Goal: Register for event/course

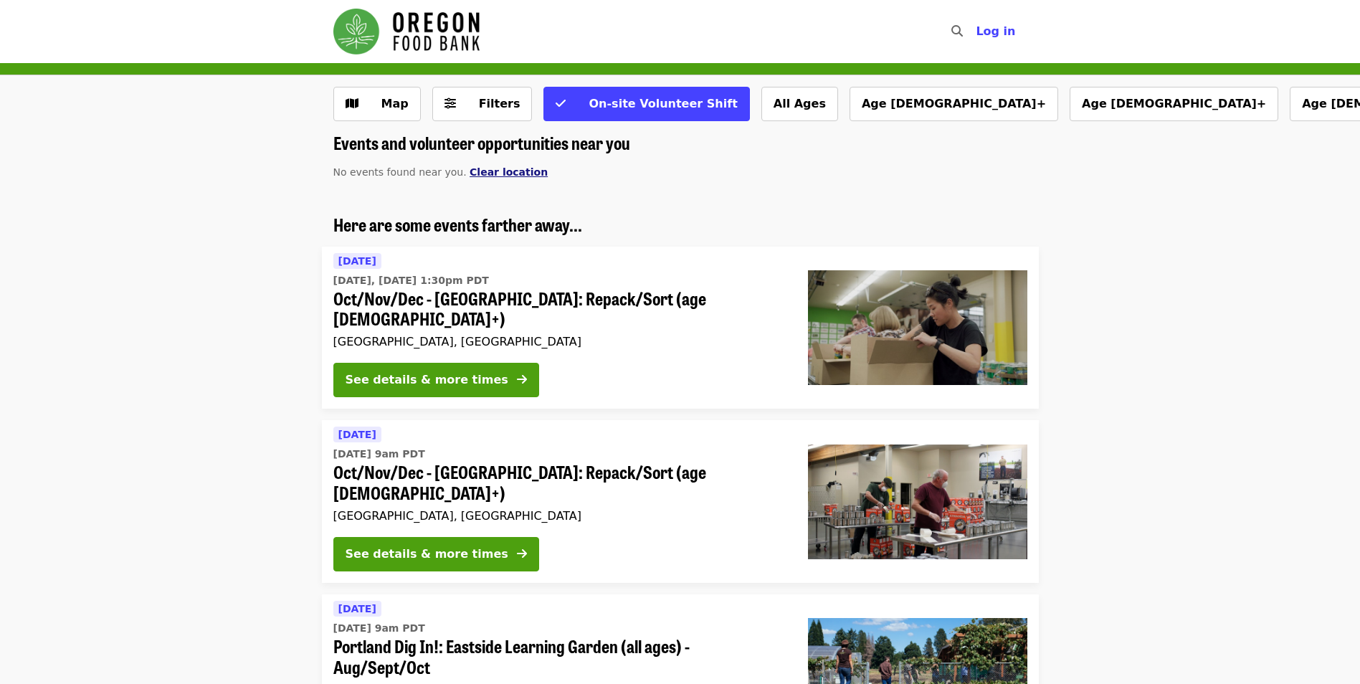
click at [480, 171] on span "Clear location" at bounding box center [509, 171] width 78 height 11
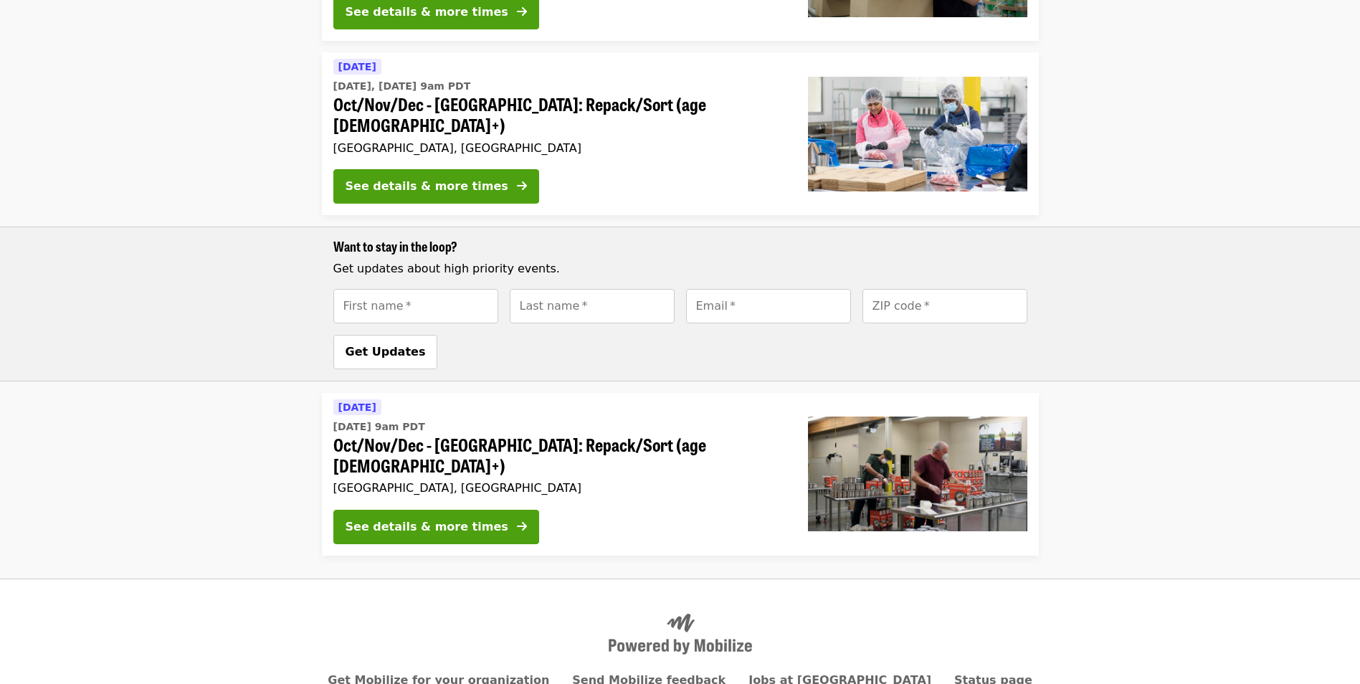
scroll to position [477, 0]
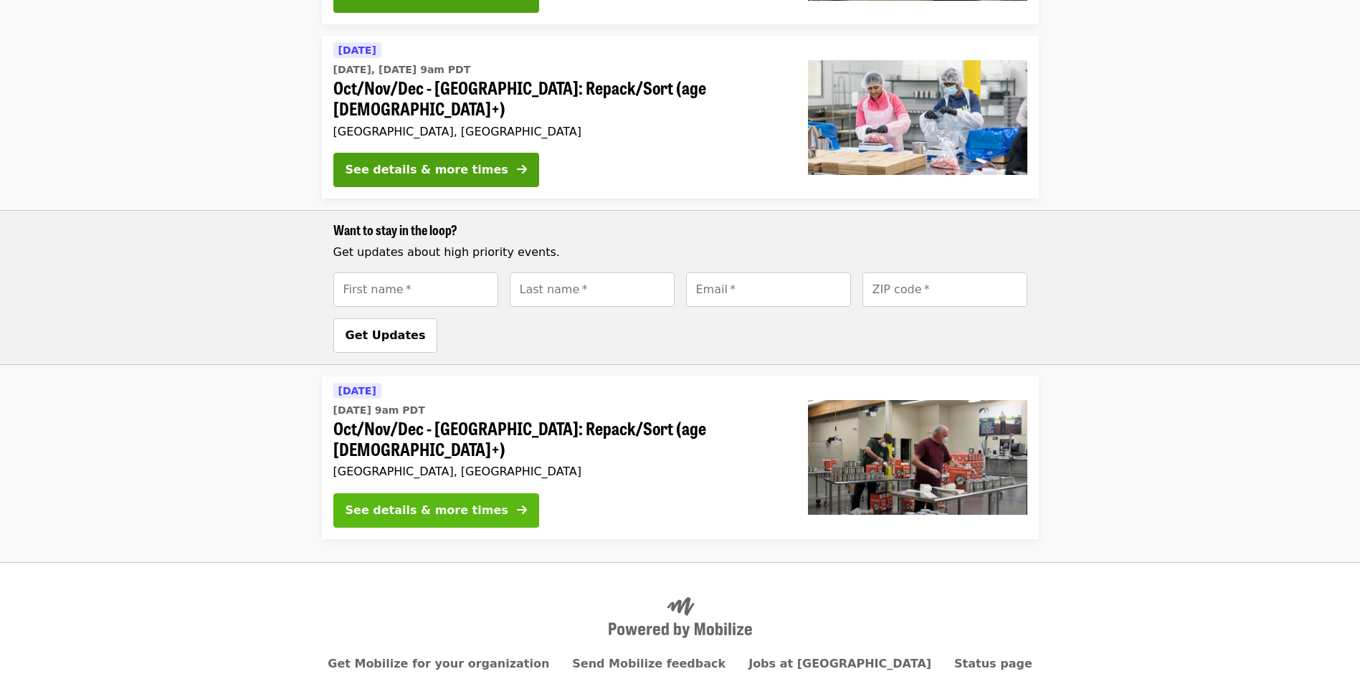
click at [462, 502] on div "See details & more times" at bounding box center [426, 510] width 163 height 17
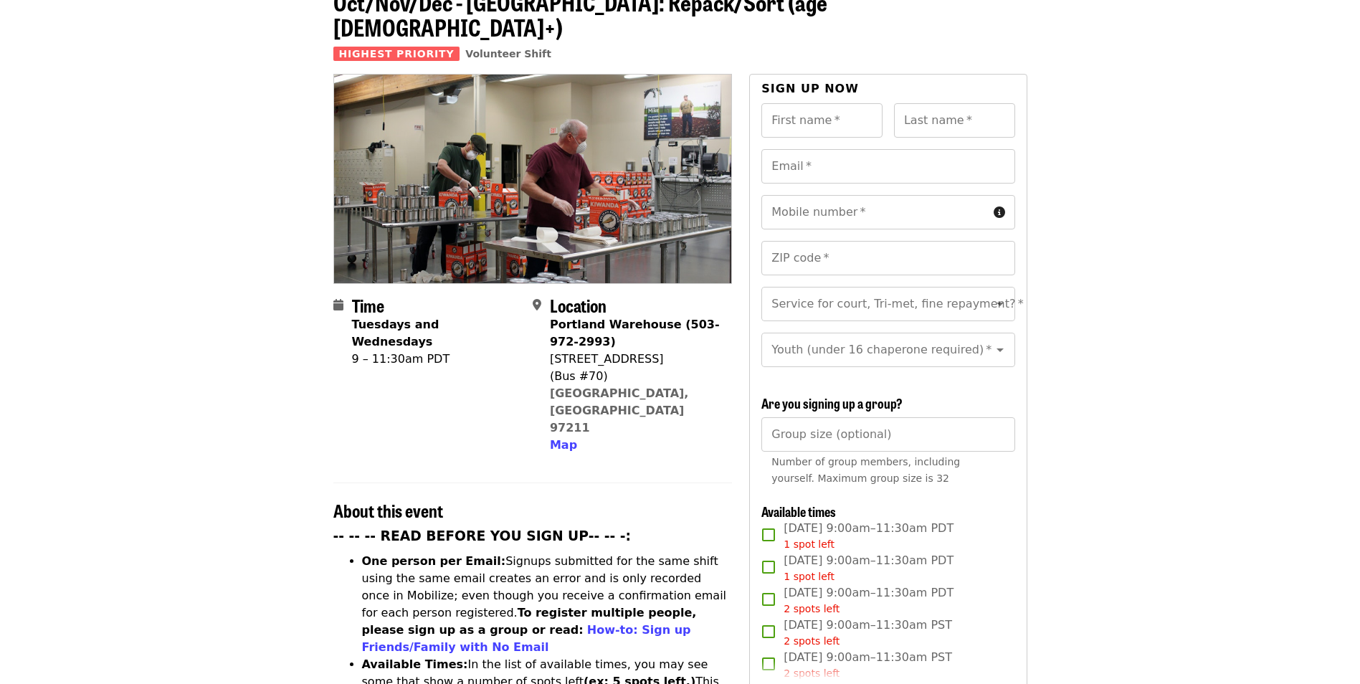
scroll to position [215, 0]
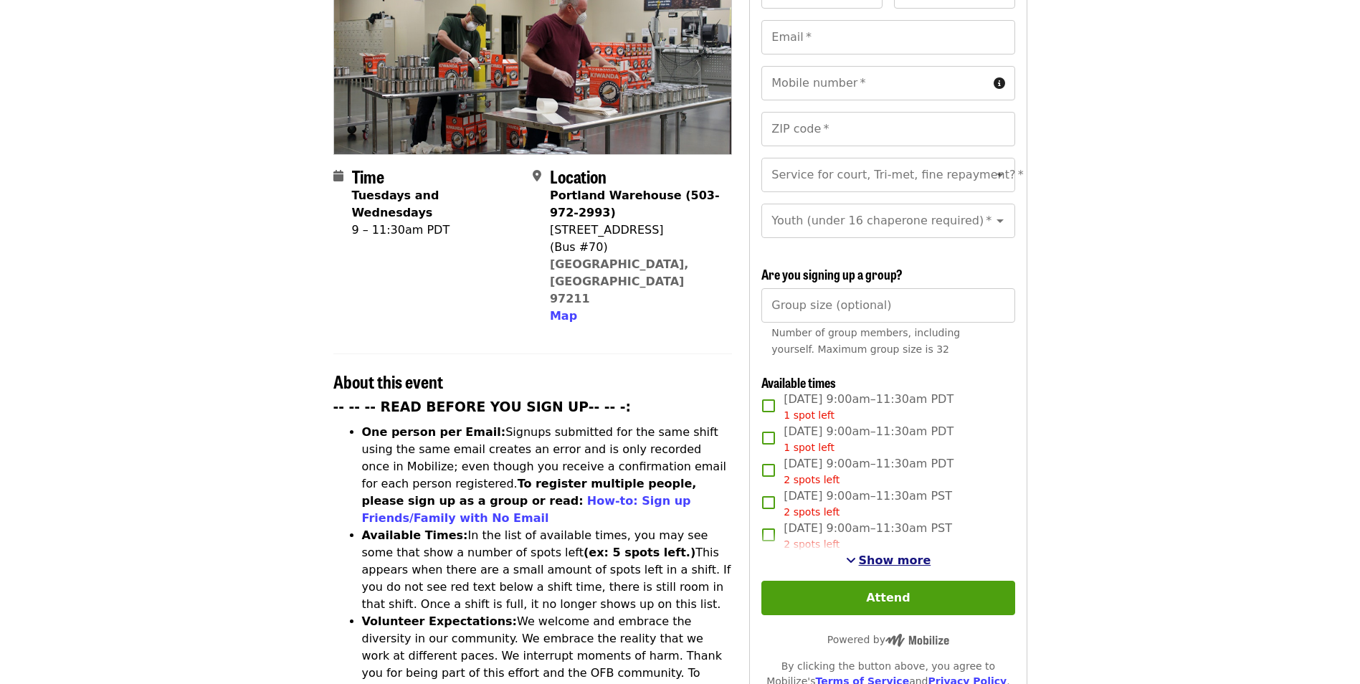
click at [902, 555] on span "Show more" at bounding box center [895, 560] width 72 height 14
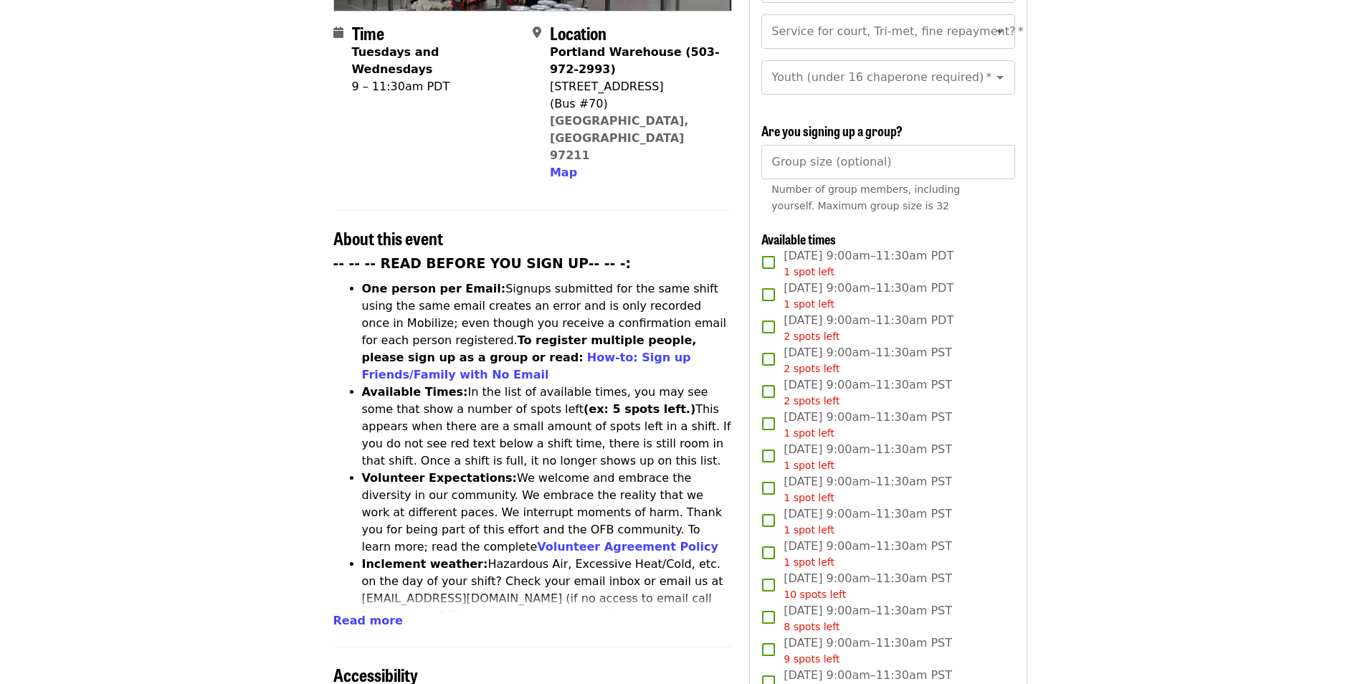
scroll to position [430, 0]
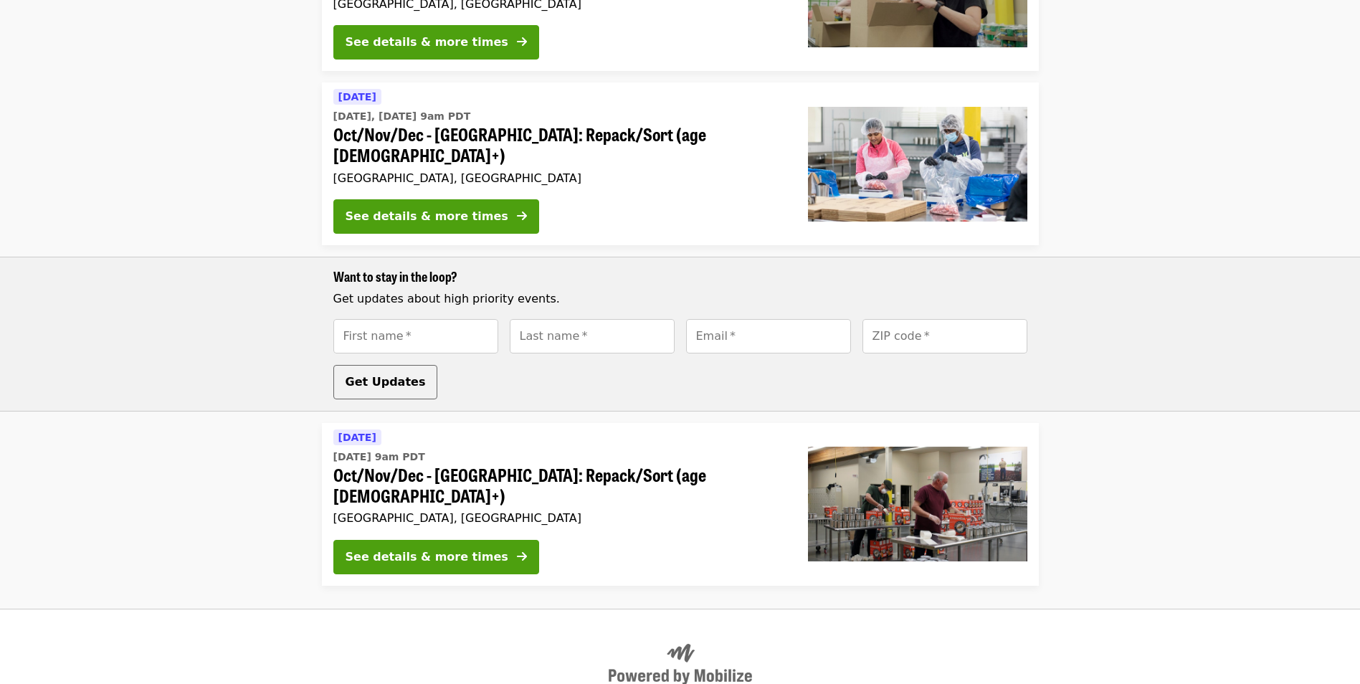
scroll to position [477, 0]
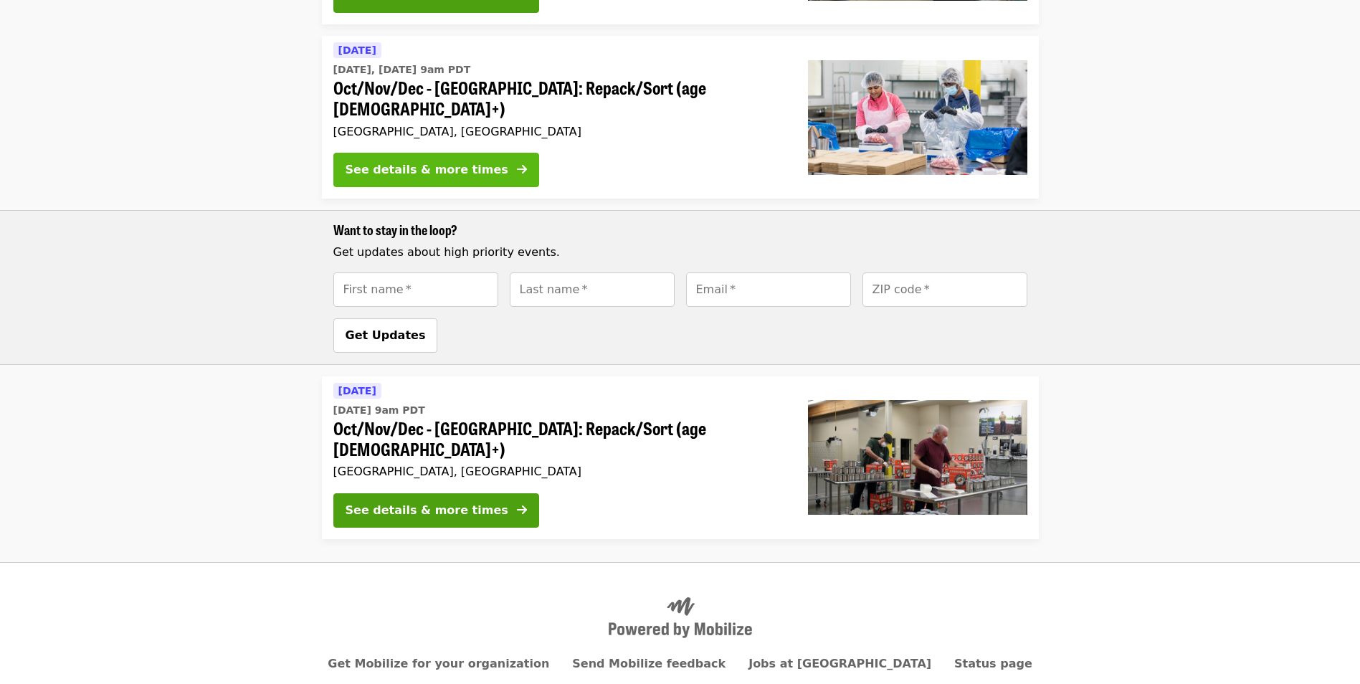
click at [421, 161] on div "See details & more times" at bounding box center [426, 169] width 163 height 17
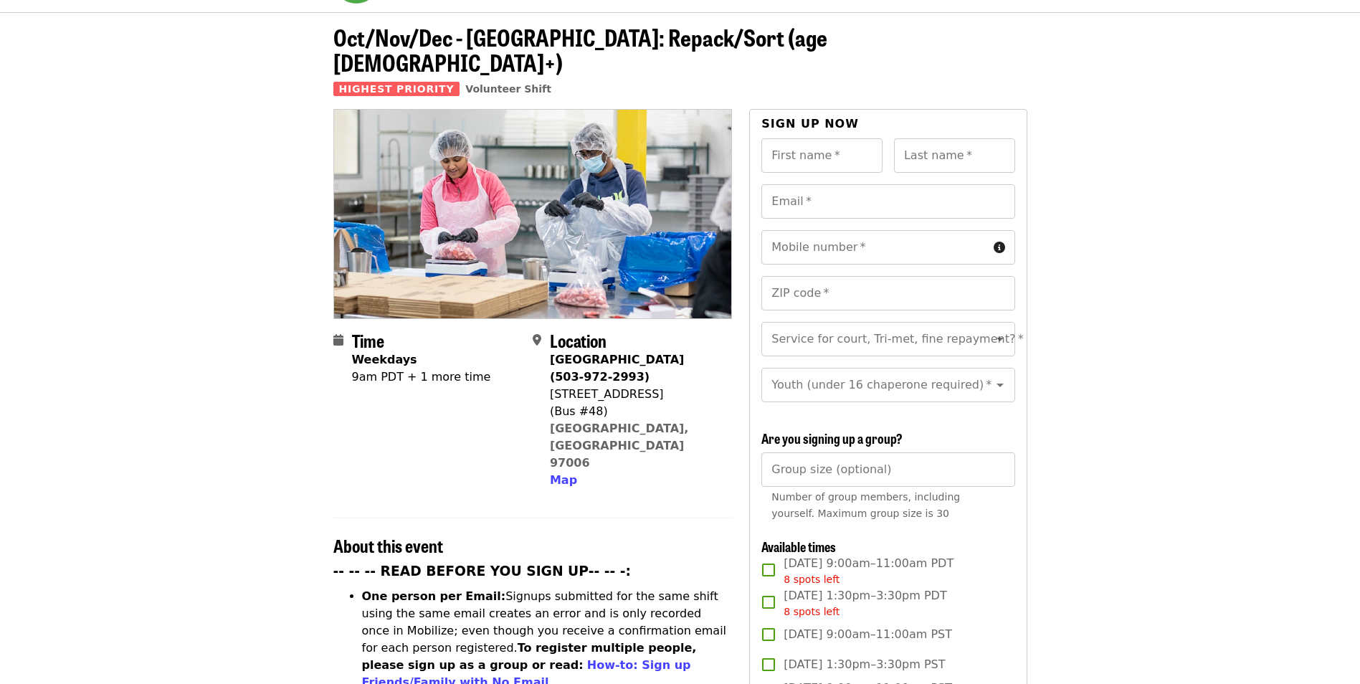
scroll to position [72, 0]
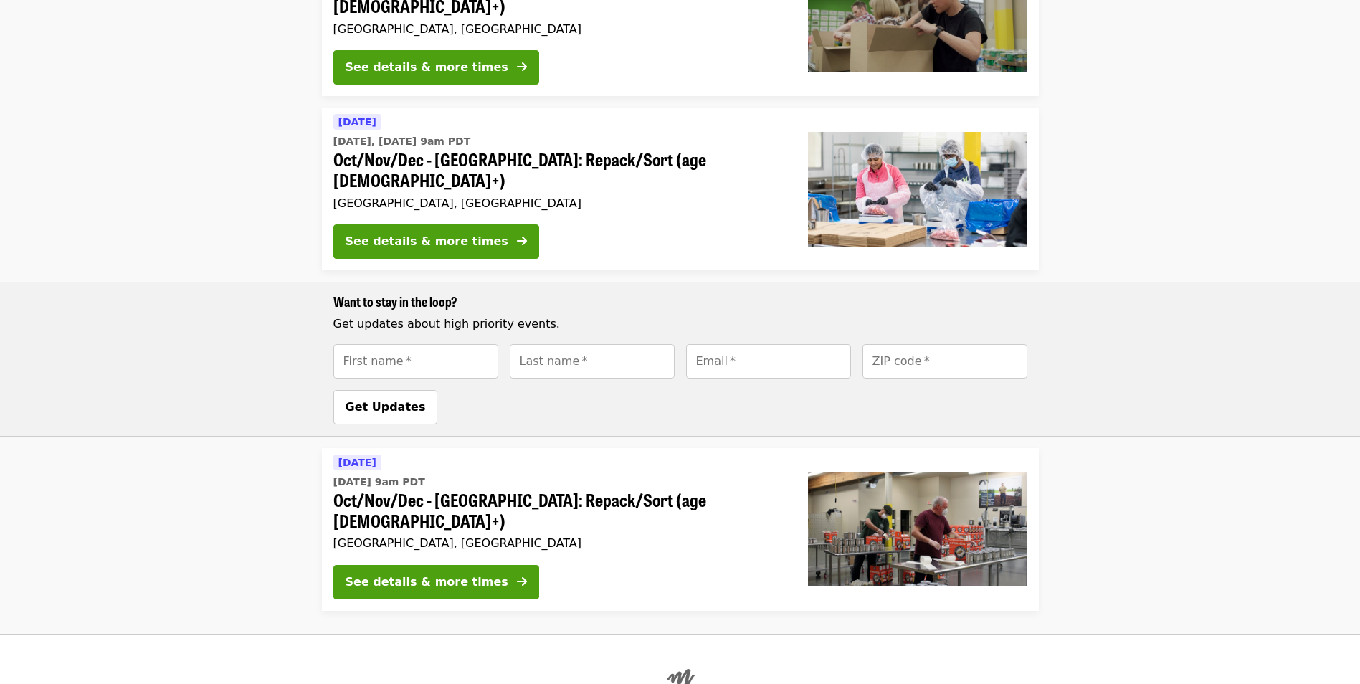
scroll to position [333, 0]
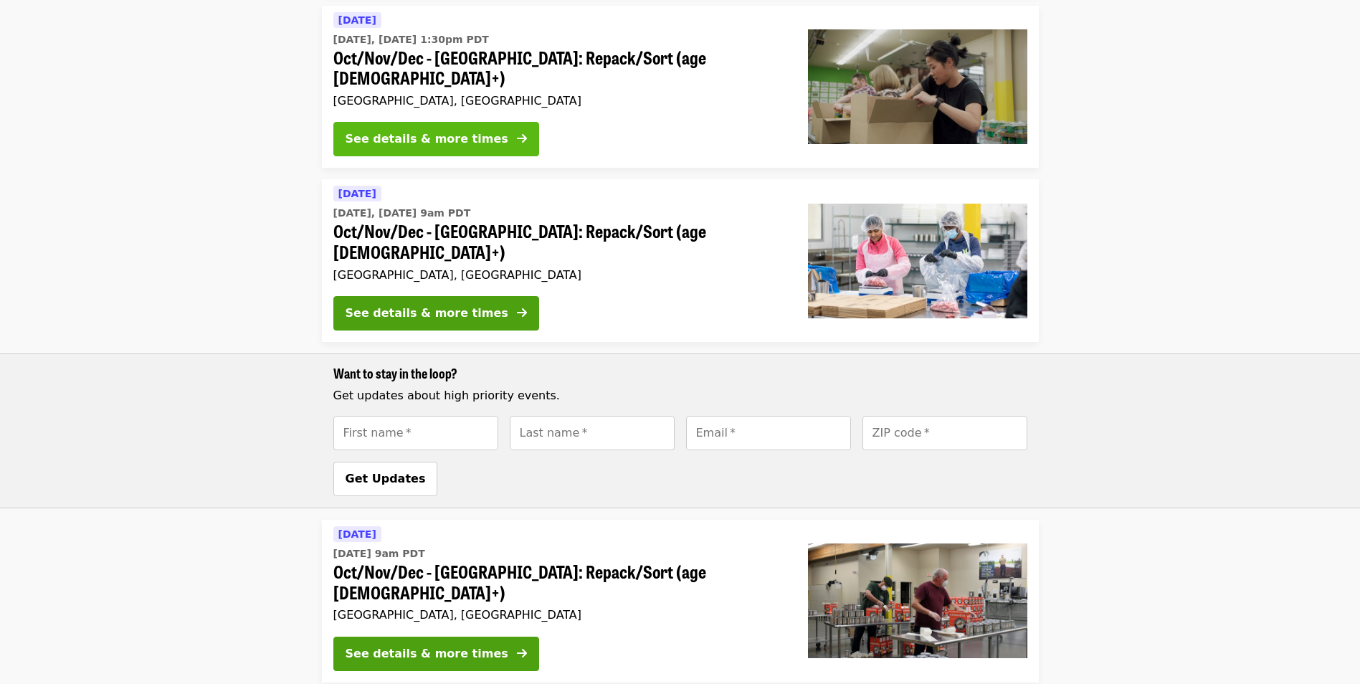
click at [443, 130] on div "See details & more times" at bounding box center [426, 138] width 163 height 17
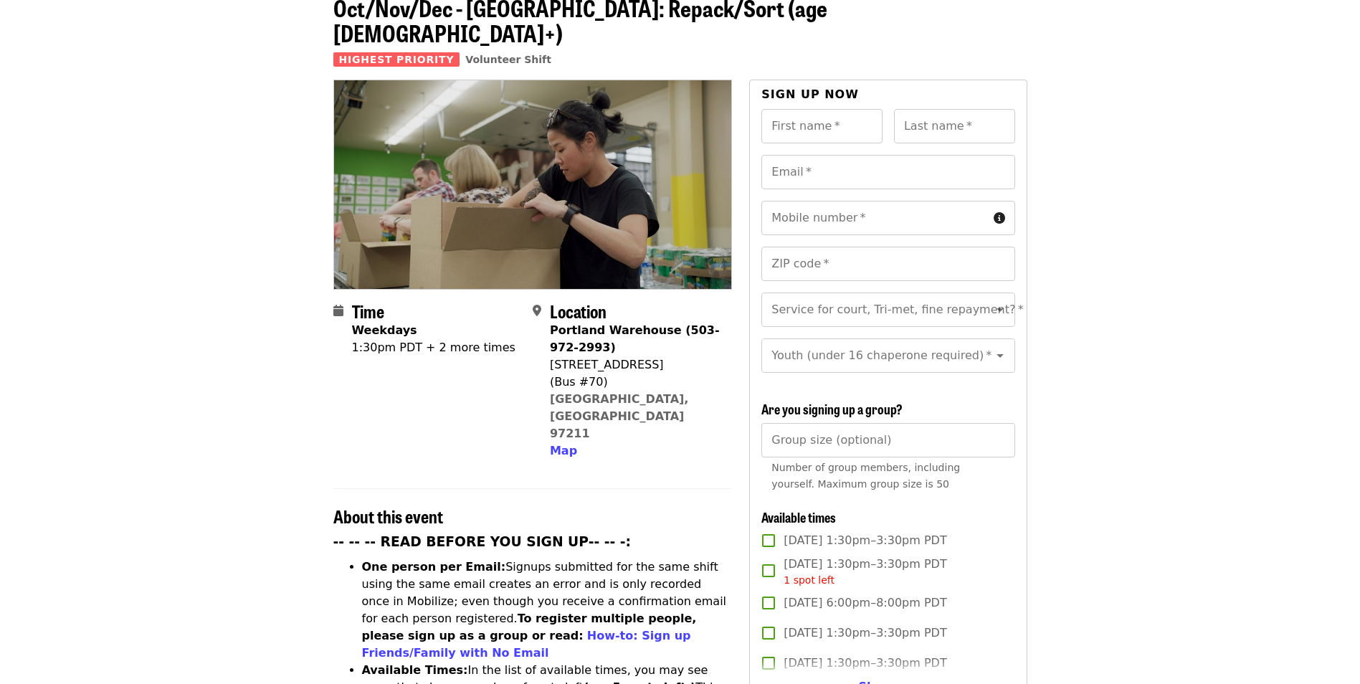
scroll to position [215, 0]
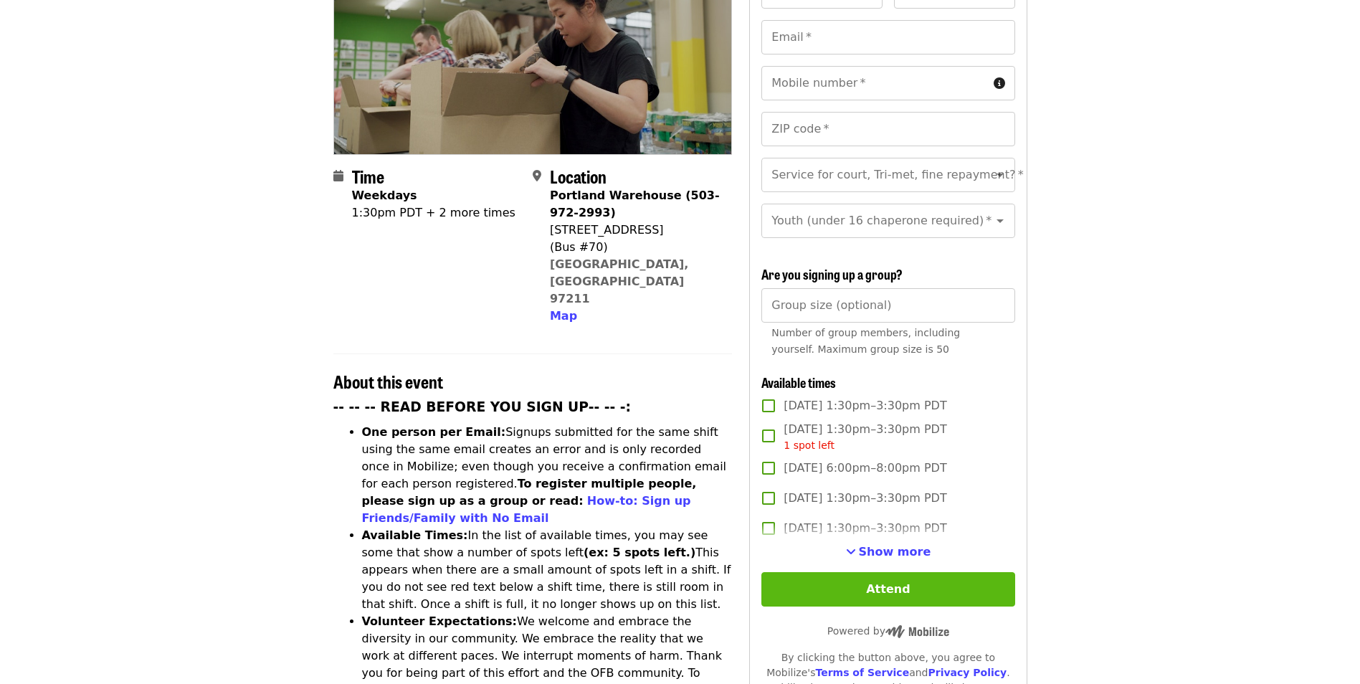
click at [846, 572] on button "Attend" at bounding box center [887, 589] width 253 height 34
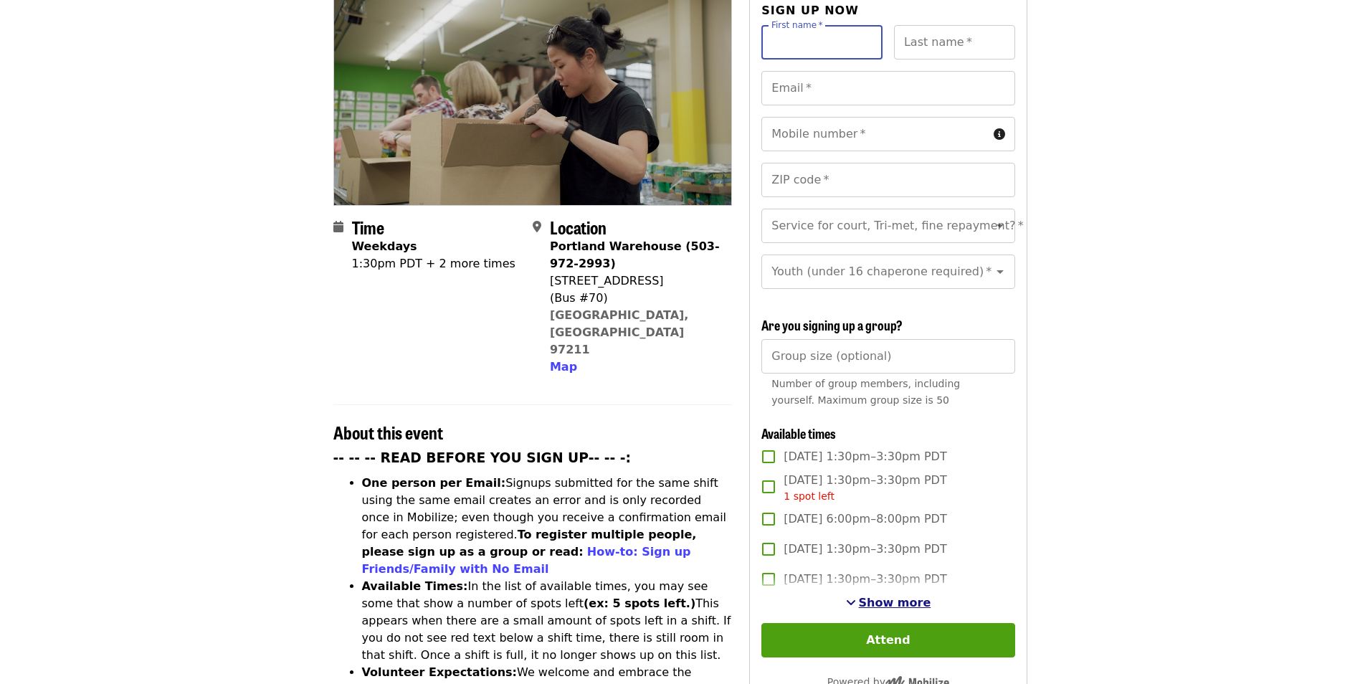
click at [887, 596] on span "Show more" at bounding box center [895, 603] width 72 height 14
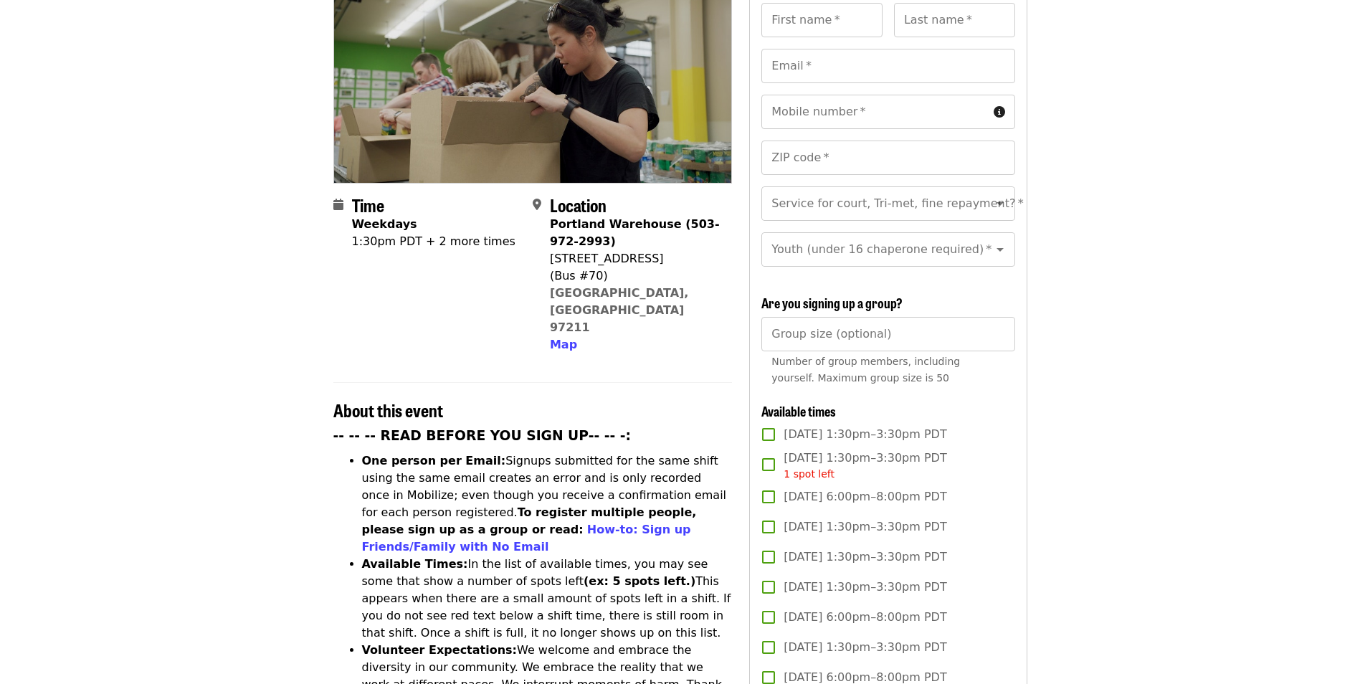
scroll to position [143, 0]
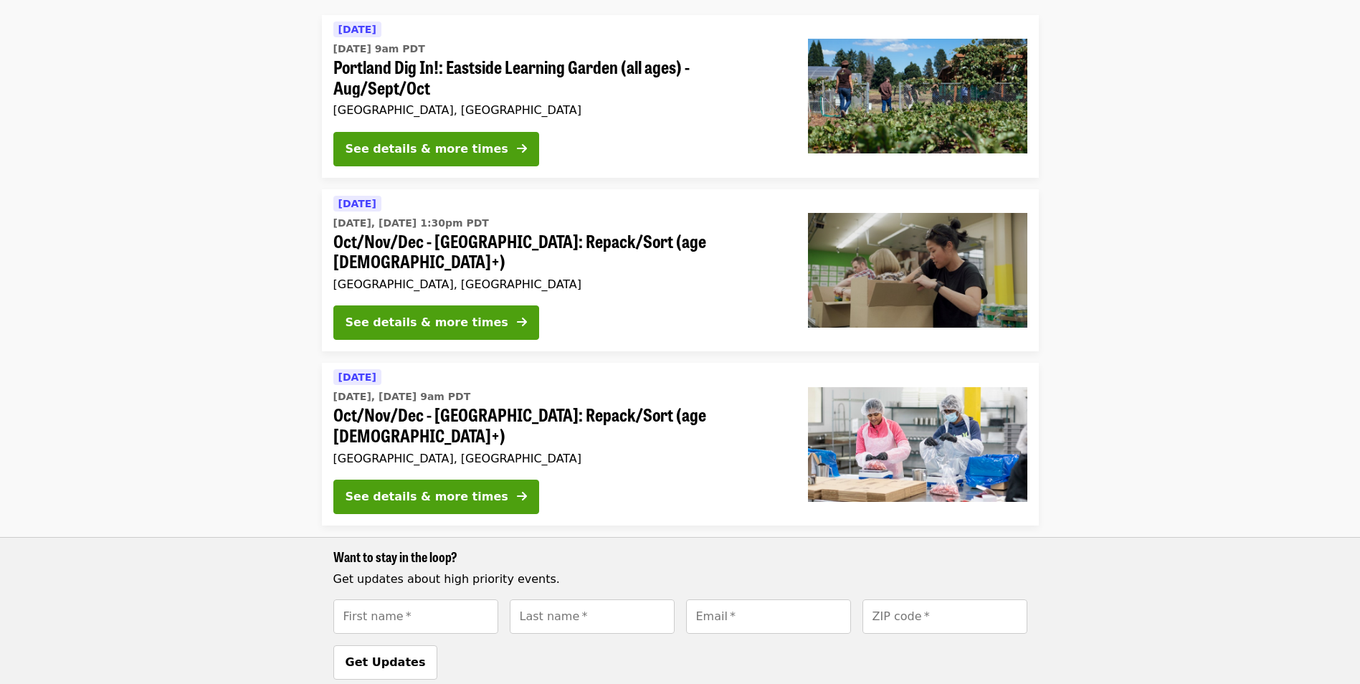
scroll to position [118, 0]
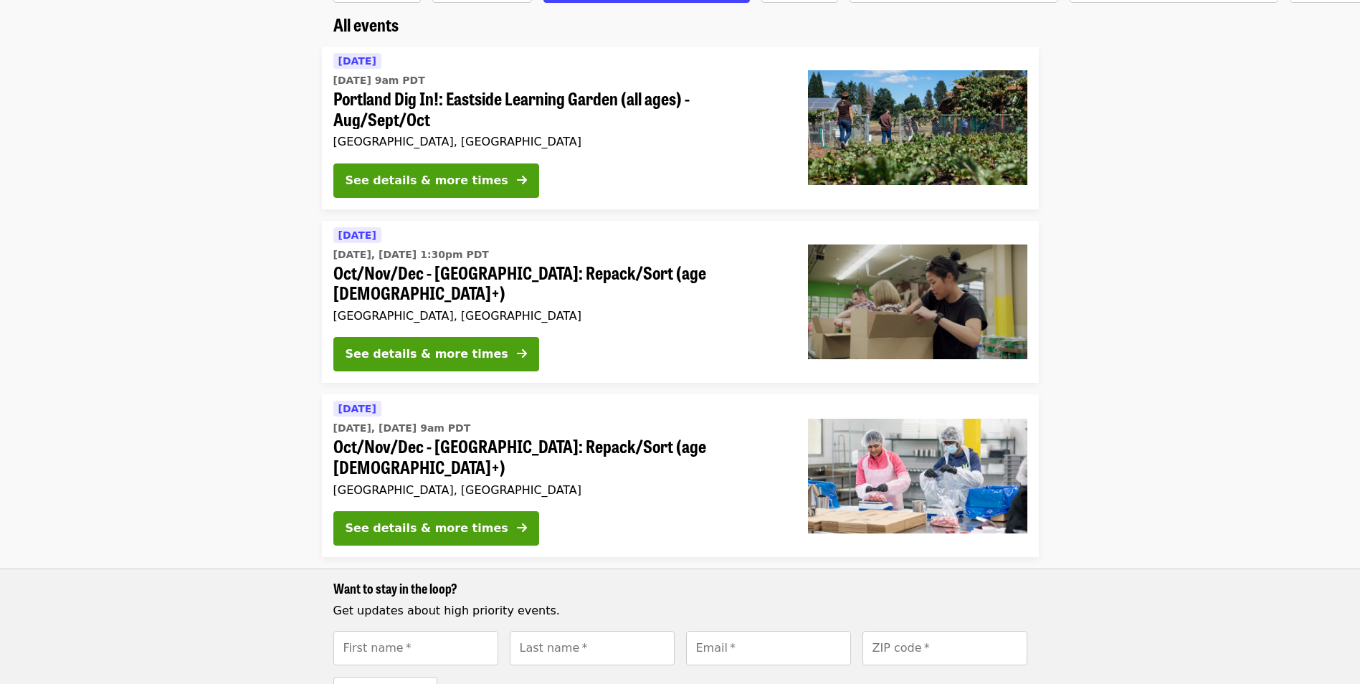
click at [176, 237] on li "[DATE] [DATE], [DATE] 1:30pm PDT Oct/Nov/Dec - [GEOGRAPHIC_DATA]: Repack/Sort (…" at bounding box center [680, 302] width 1360 height 163
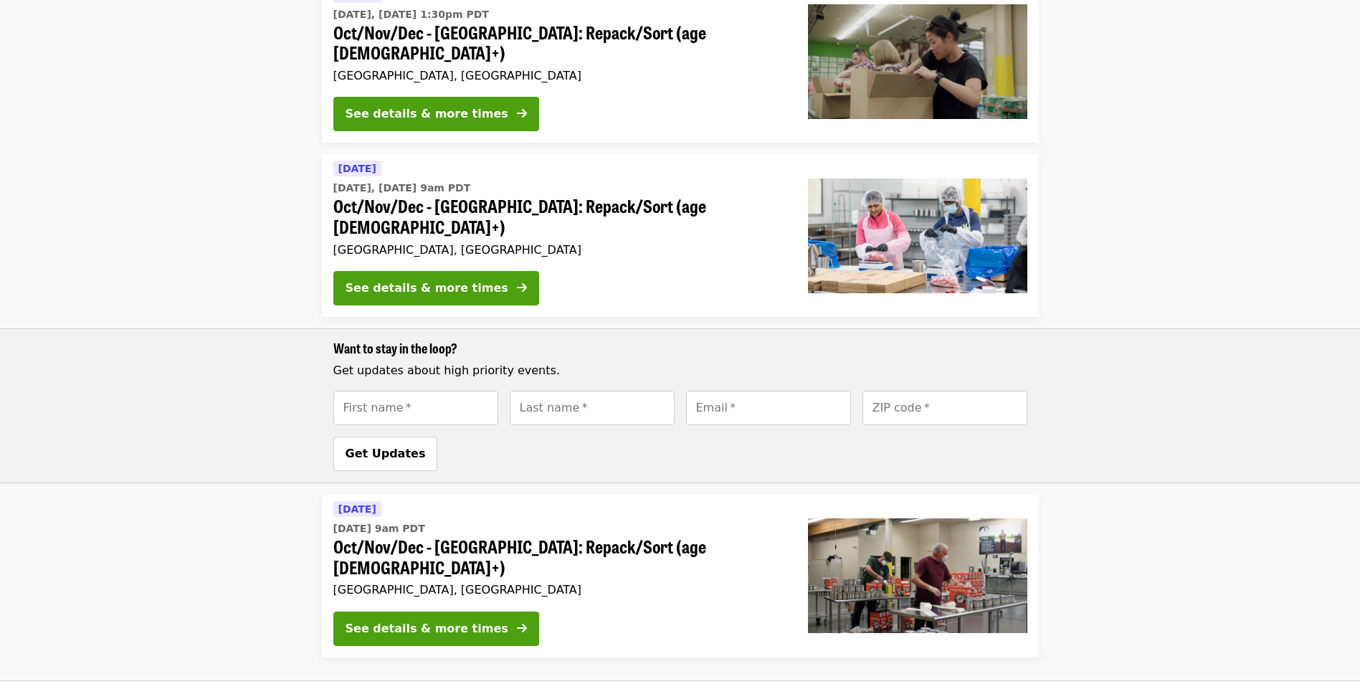
scroll to position [287, 0]
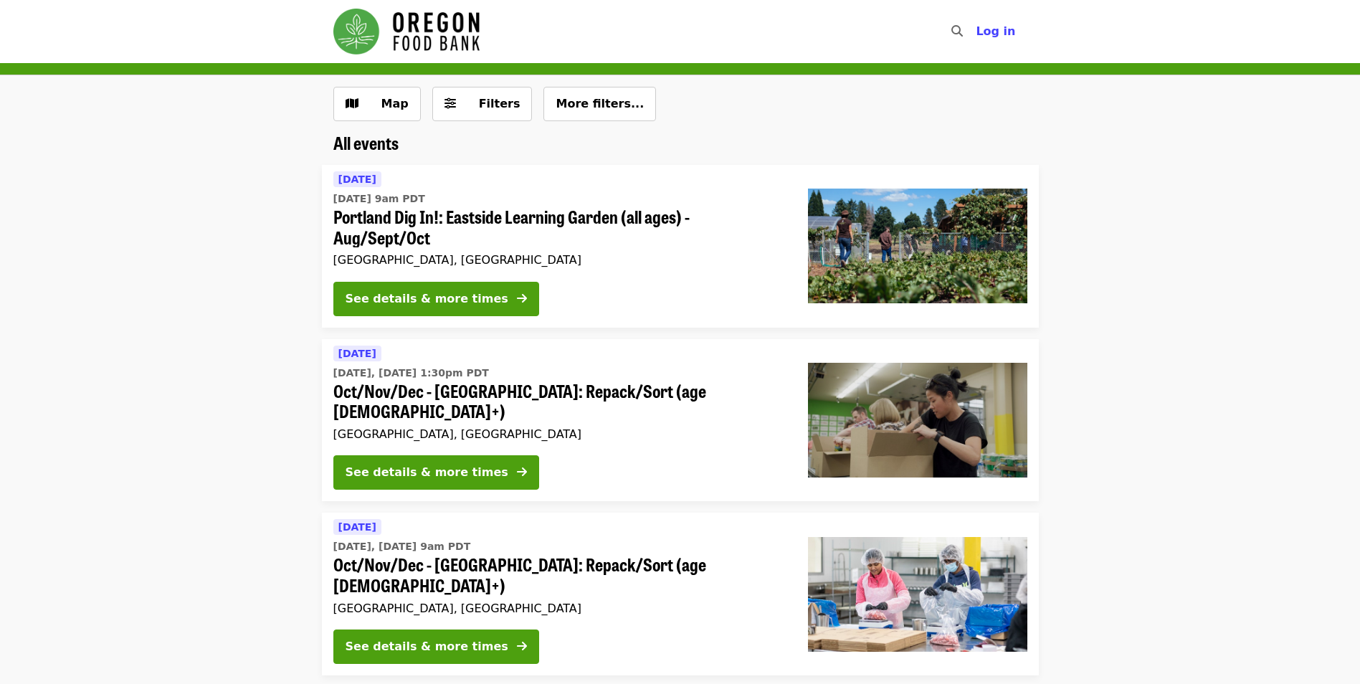
scroll to position [287, 0]
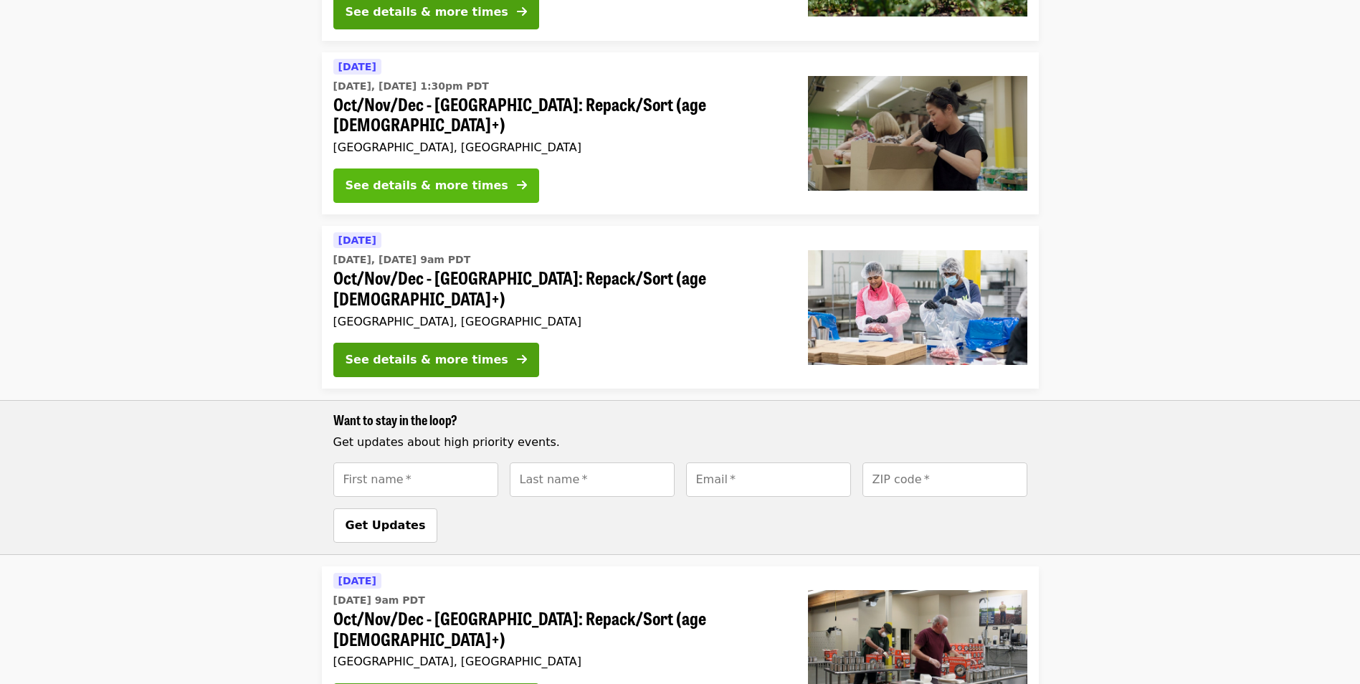
click at [408, 177] on div "See details & more times" at bounding box center [426, 185] width 163 height 17
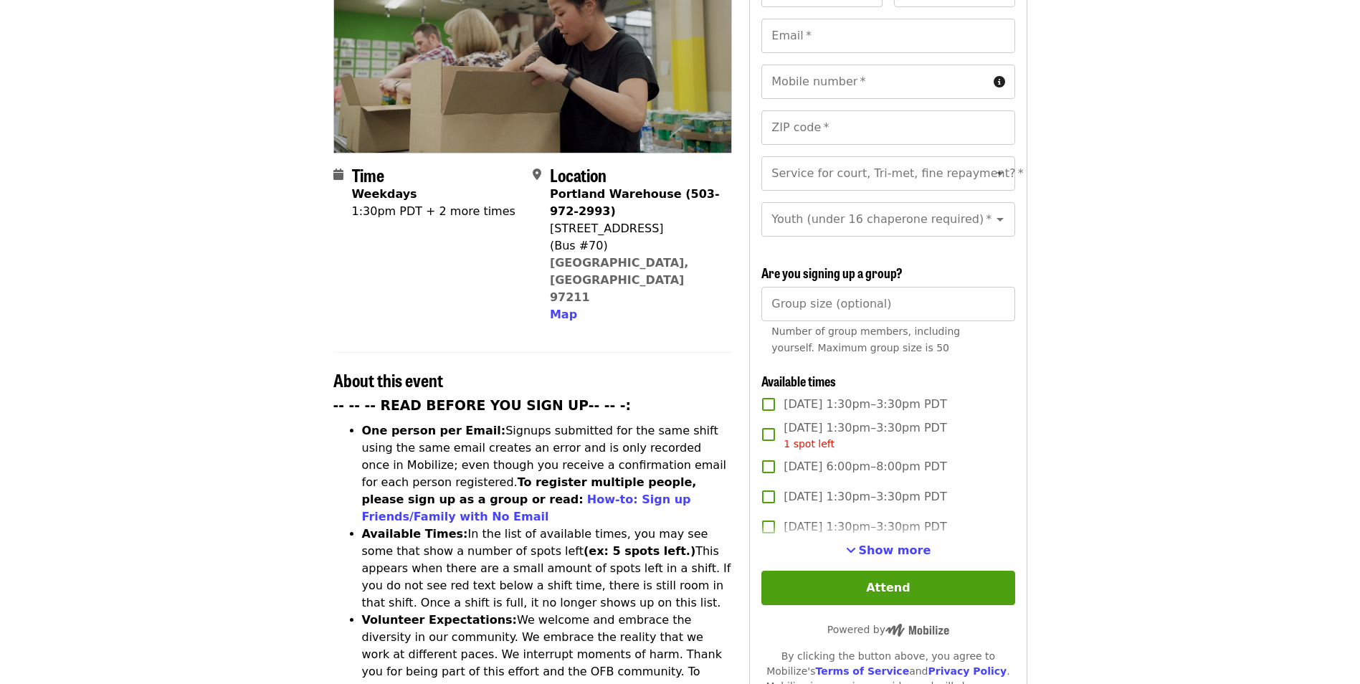
scroll to position [287, 0]
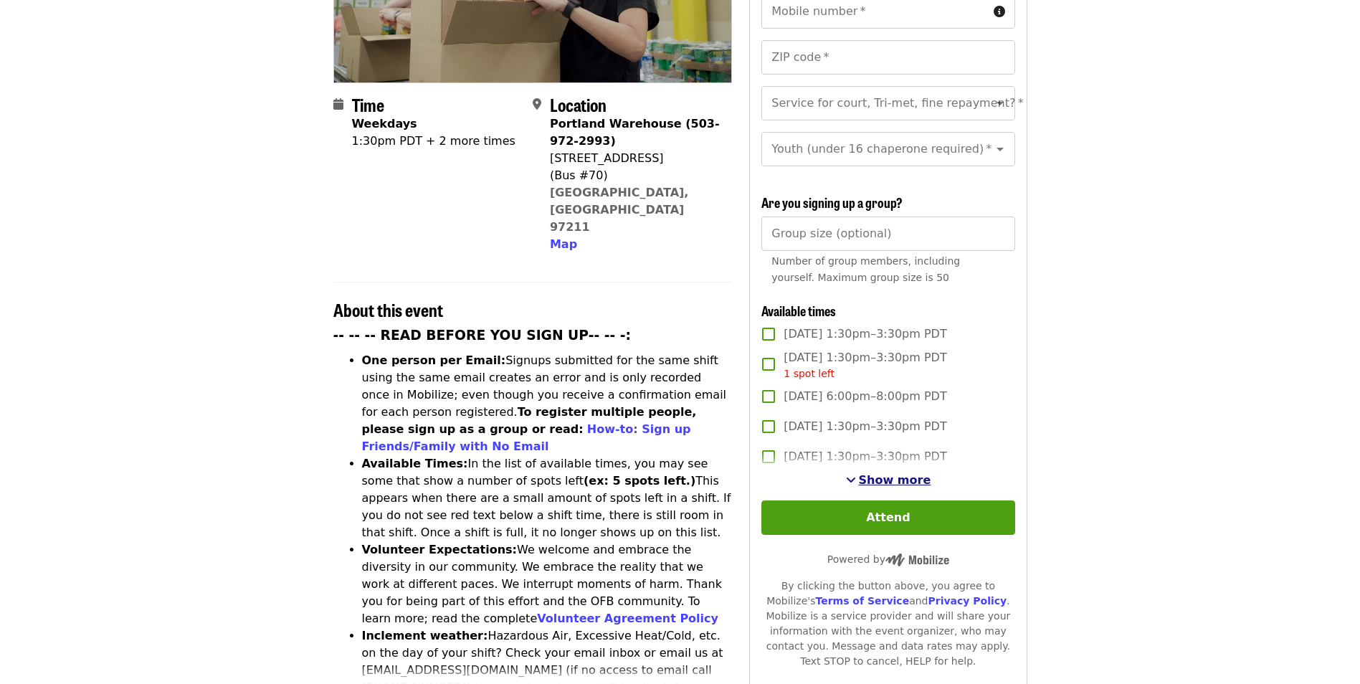
click at [900, 477] on span "Show more" at bounding box center [895, 480] width 72 height 14
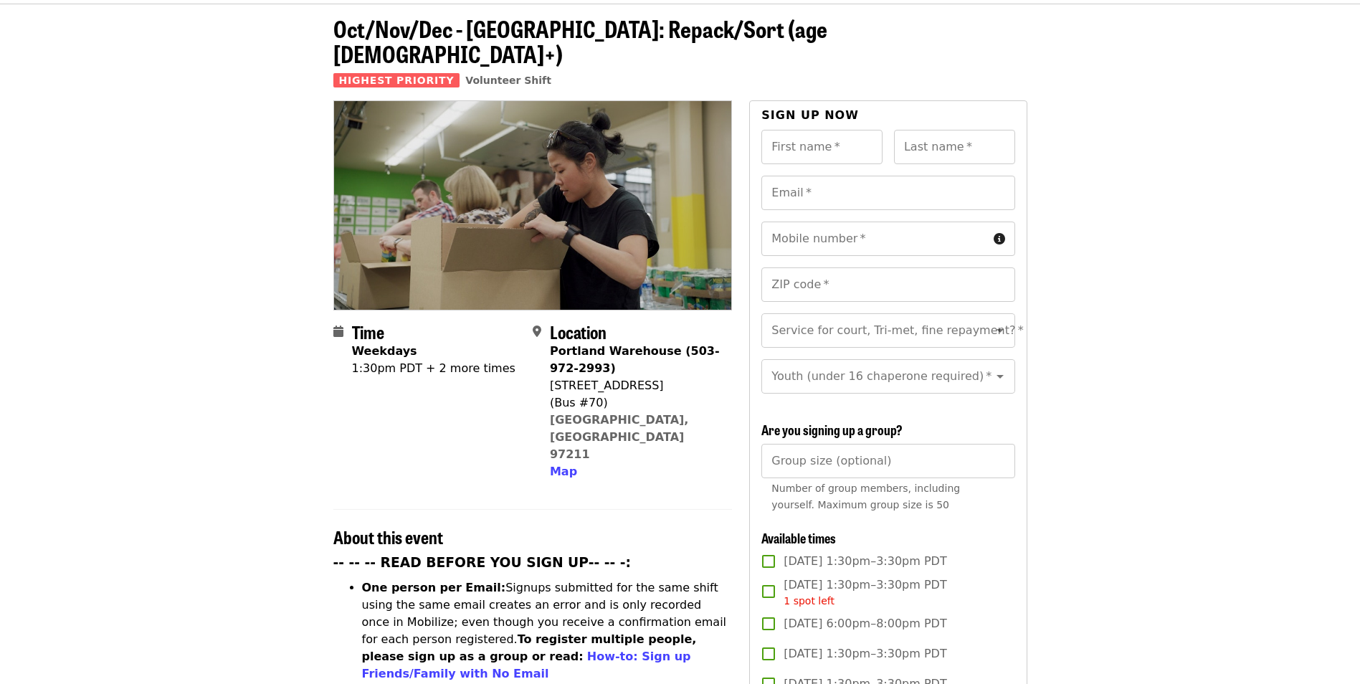
scroll to position [0, 0]
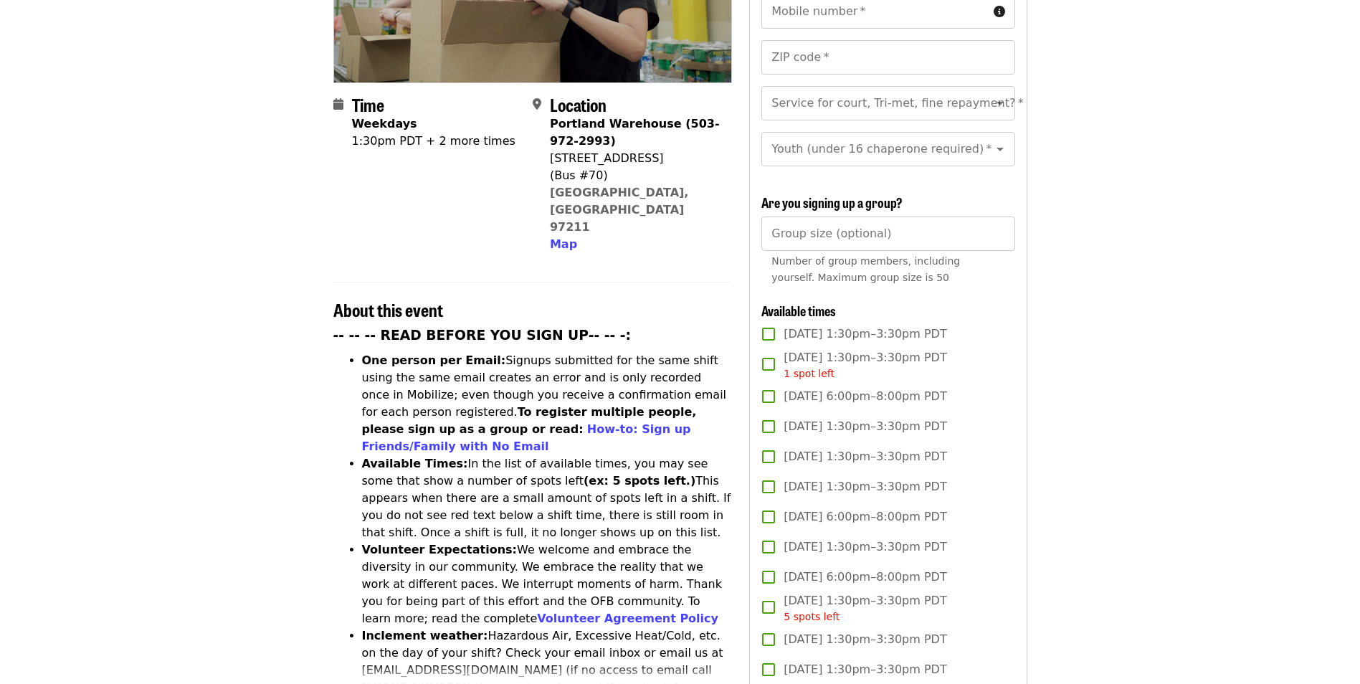
scroll to position [358, 0]
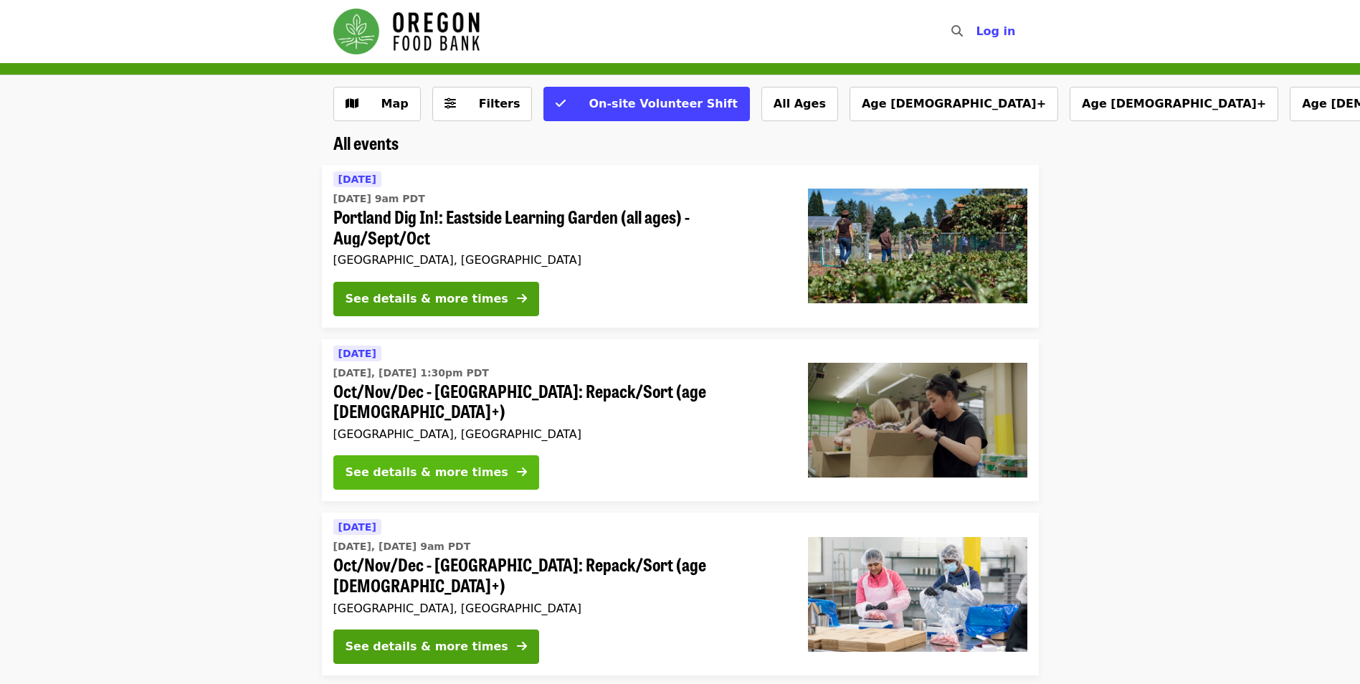
click at [416, 464] on div "See details & more times" at bounding box center [426, 472] width 163 height 17
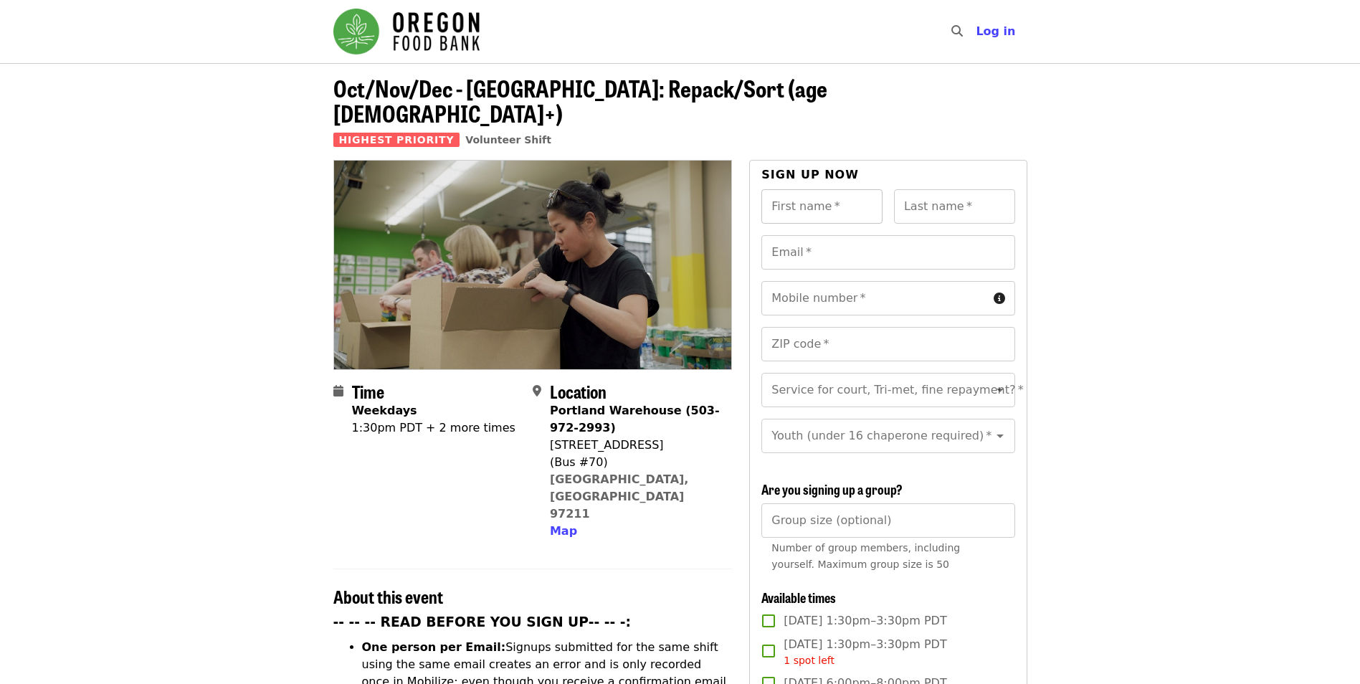
click at [831, 189] on input "First name   *" at bounding box center [821, 206] width 121 height 34
type input "*"
click at [823, 189] on div "First name   * First name *" at bounding box center [821, 206] width 121 height 34
type input "*"
type input "*******"
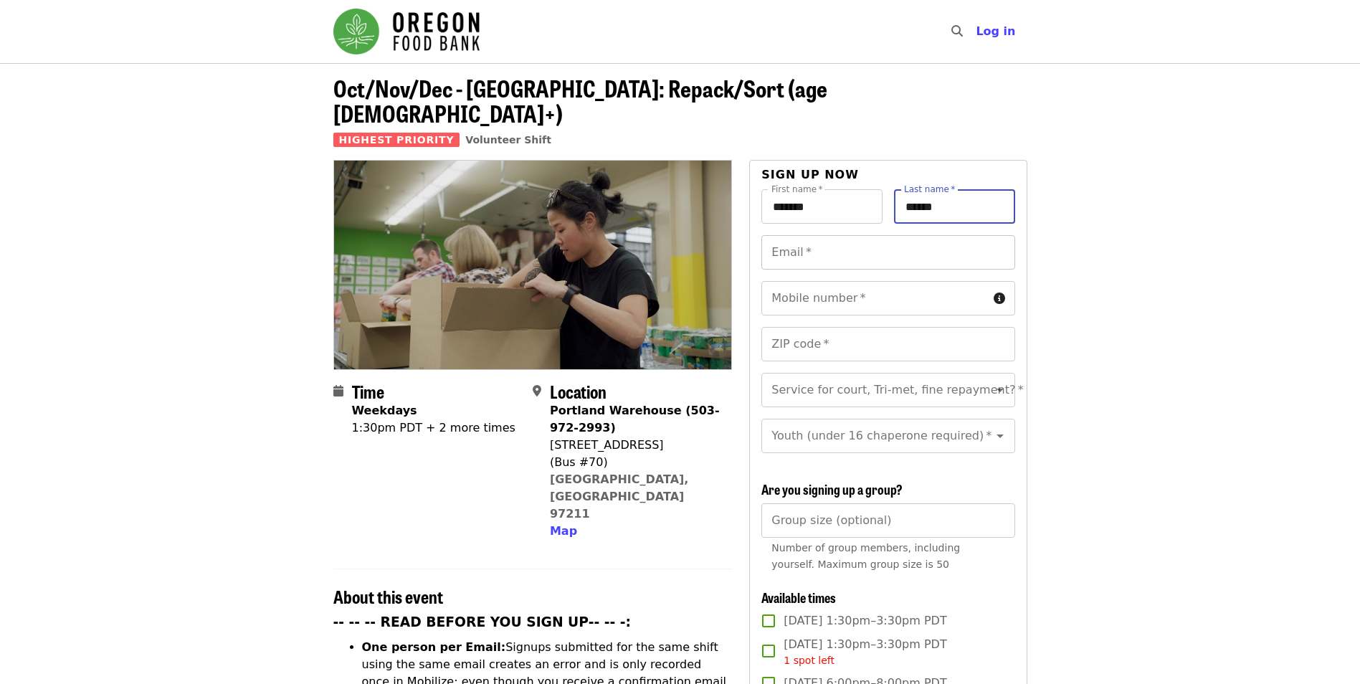
type input "******"
click at [976, 235] on input "Email   *" at bounding box center [887, 252] width 253 height 34
type input "**********"
click at [893, 281] on input "Mobile number   *" at bounding box center [874, 298] width 226 height 34
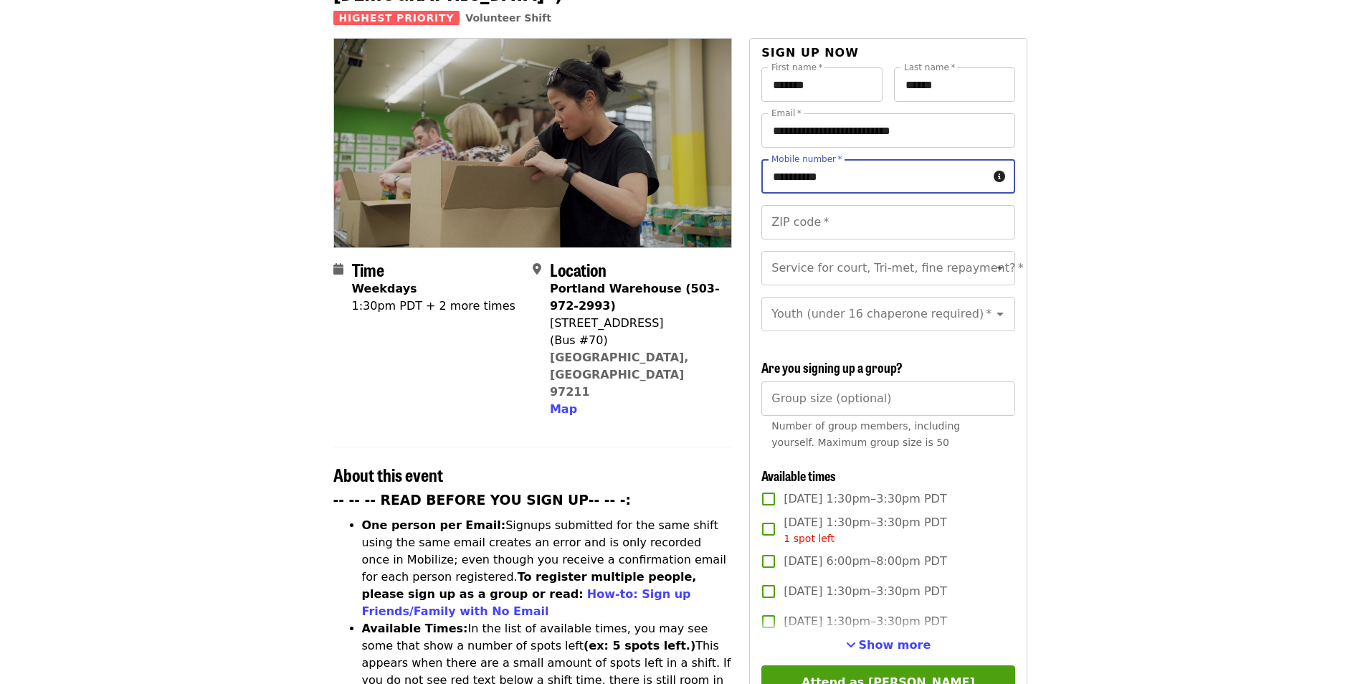
scroll to position [215, 0]
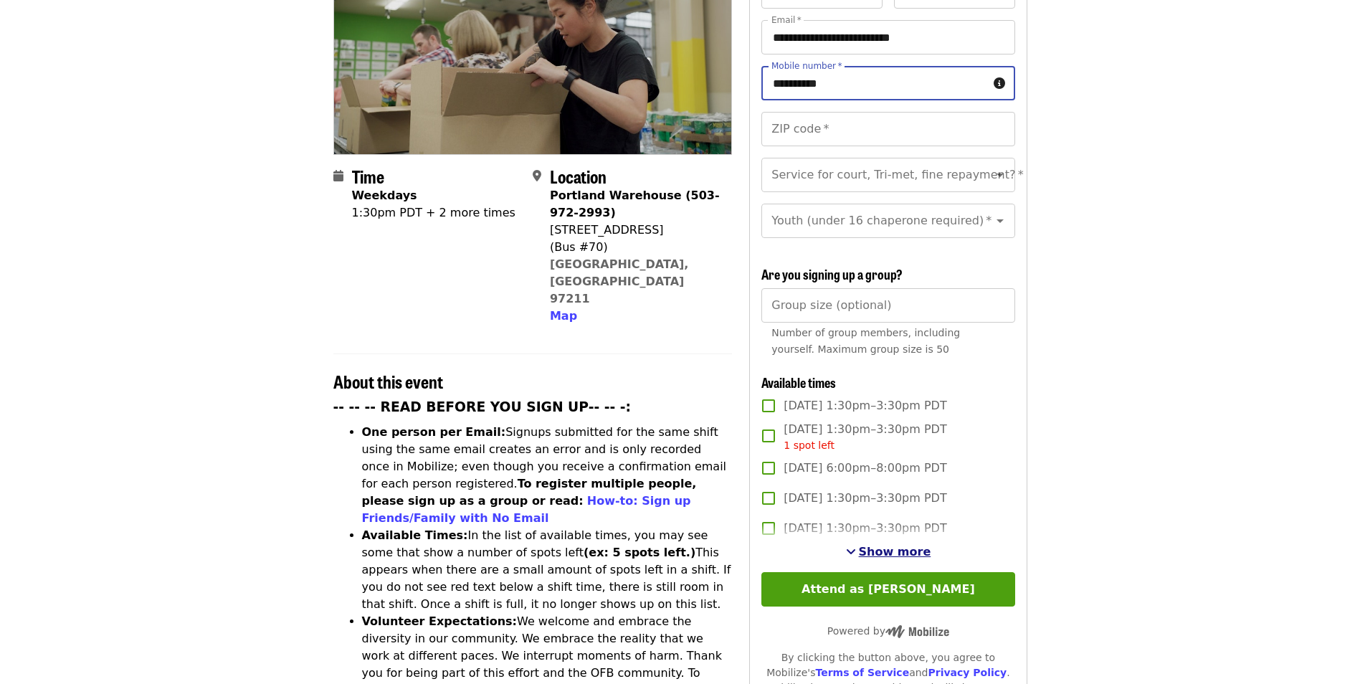
type input "**********"
click at [893, 551] on span "Show more" at bounding box center [895, 552] width 72 height 14
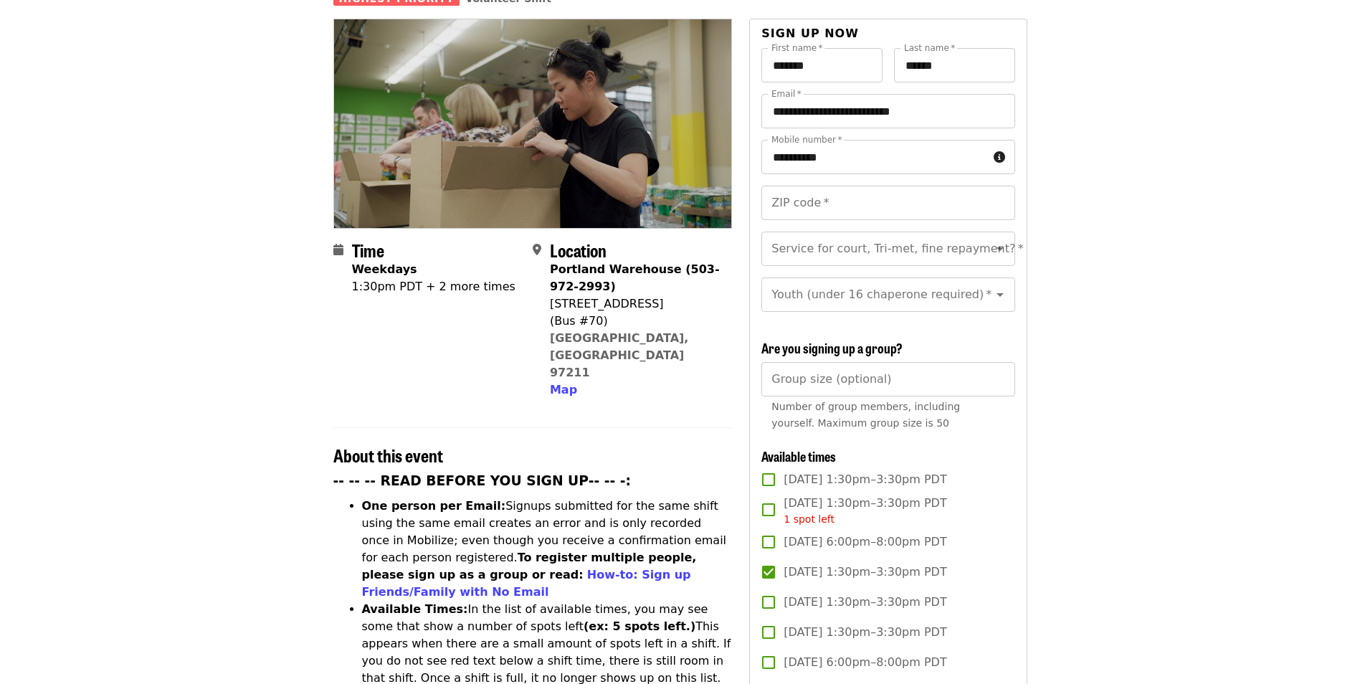
scroll to position [72, 0]
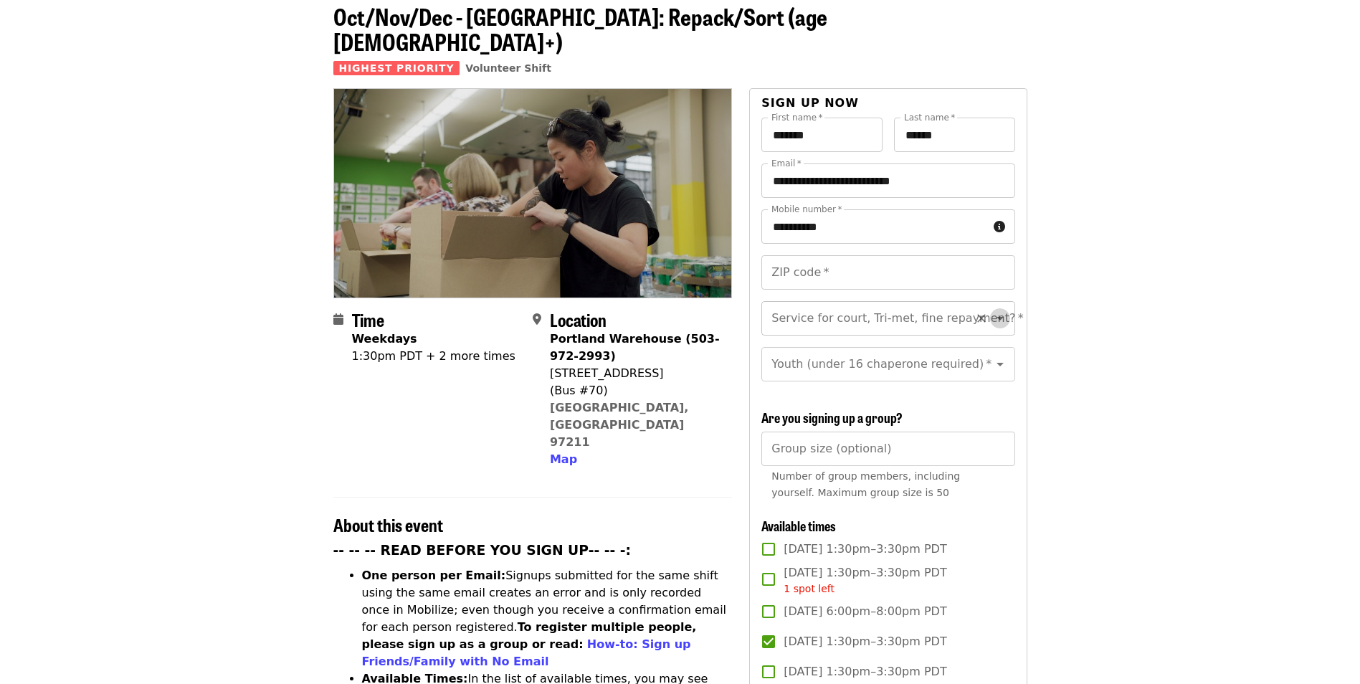
click at [993, 310] on icon "Open" at bounding box center [999, 318] width 17 height 17
drag, startPoint x: 791, startPoint y: 325, endPoint x: 842, endPoint y: 318, distance: 51.3
click at [793, 327] on li "No" at bounding box center [882, 332] width 242 height 26
type input "**"
click at [991, 356] on icon "Open" at bounding box center [999, 364] width 17 height 17
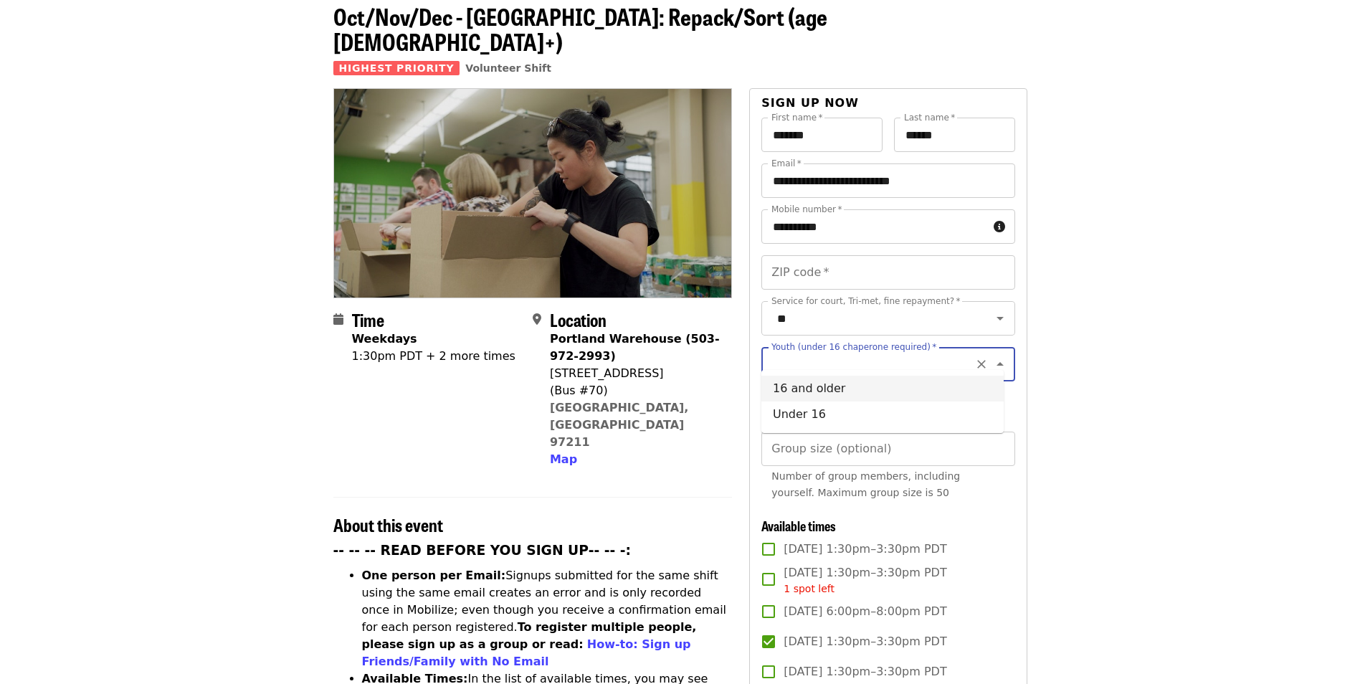
click at [821, 386] on li "16 and older" at bounding box center [882, 389] width 242 height 26
type input "**********"
click at [863, 256] on input "ZIP code   *" at bounding box center [887, 272] width 253 height 34
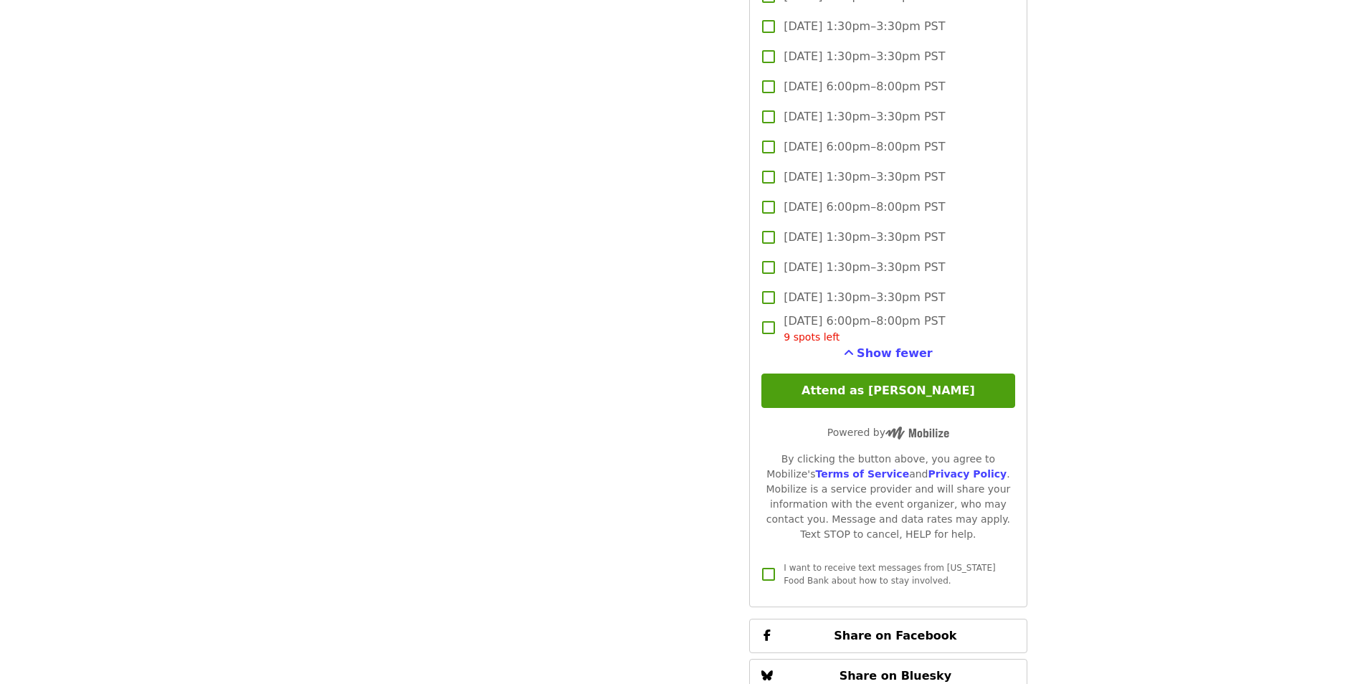
scroll to position [2309, 0]
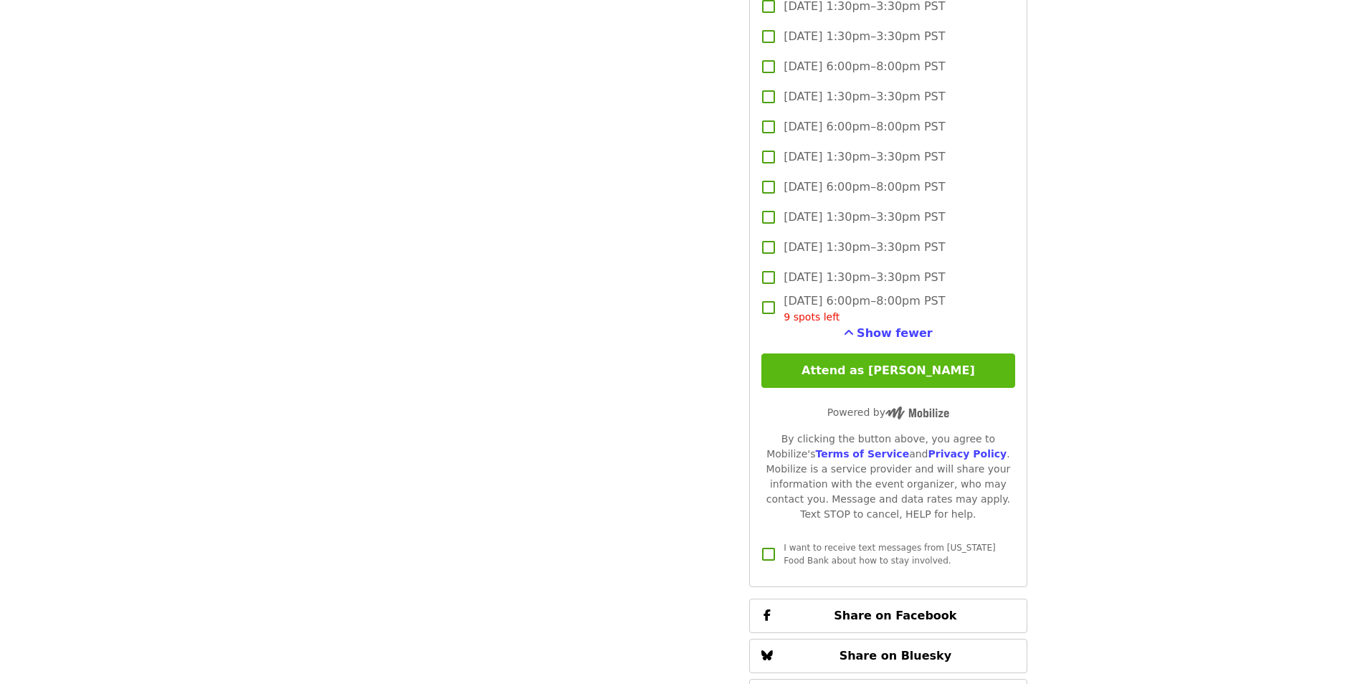
type input "*****"
click at [872, 365] on button "Attend as [PERSON_NAME]" at bounding box center [887, 370] width 253 height 34
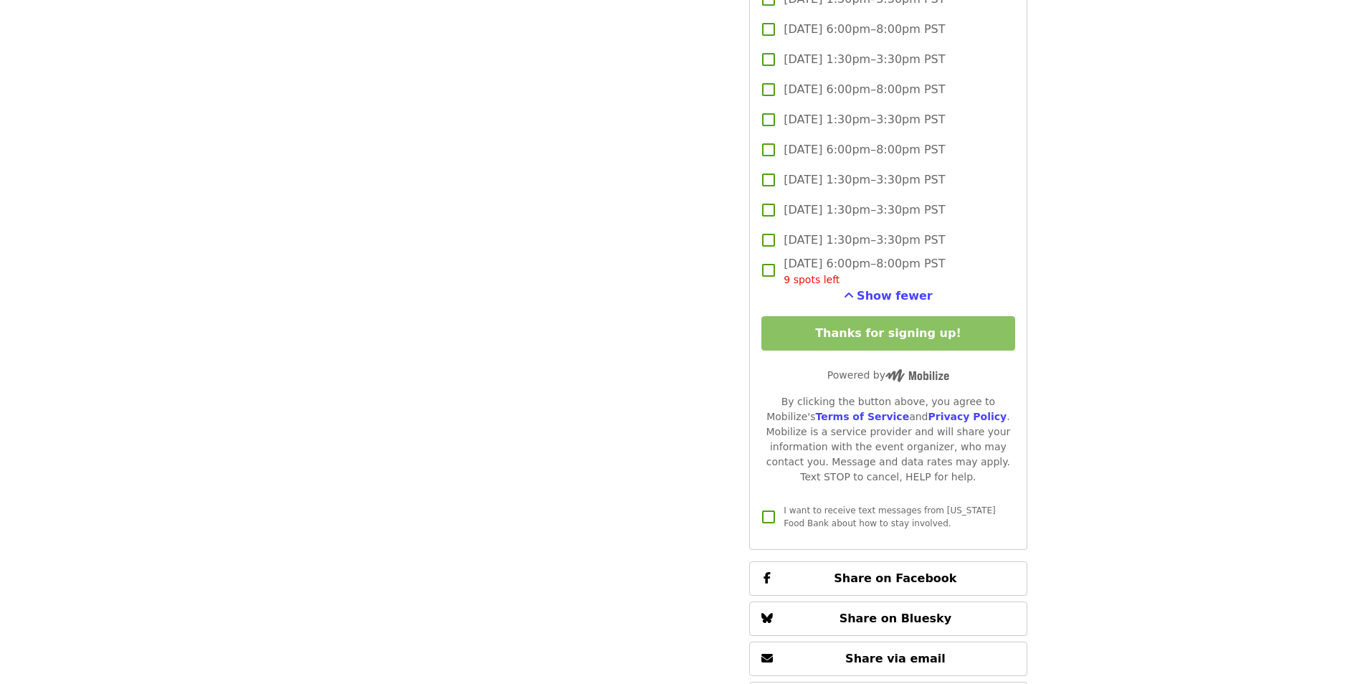
scroll to position [2452, 0]
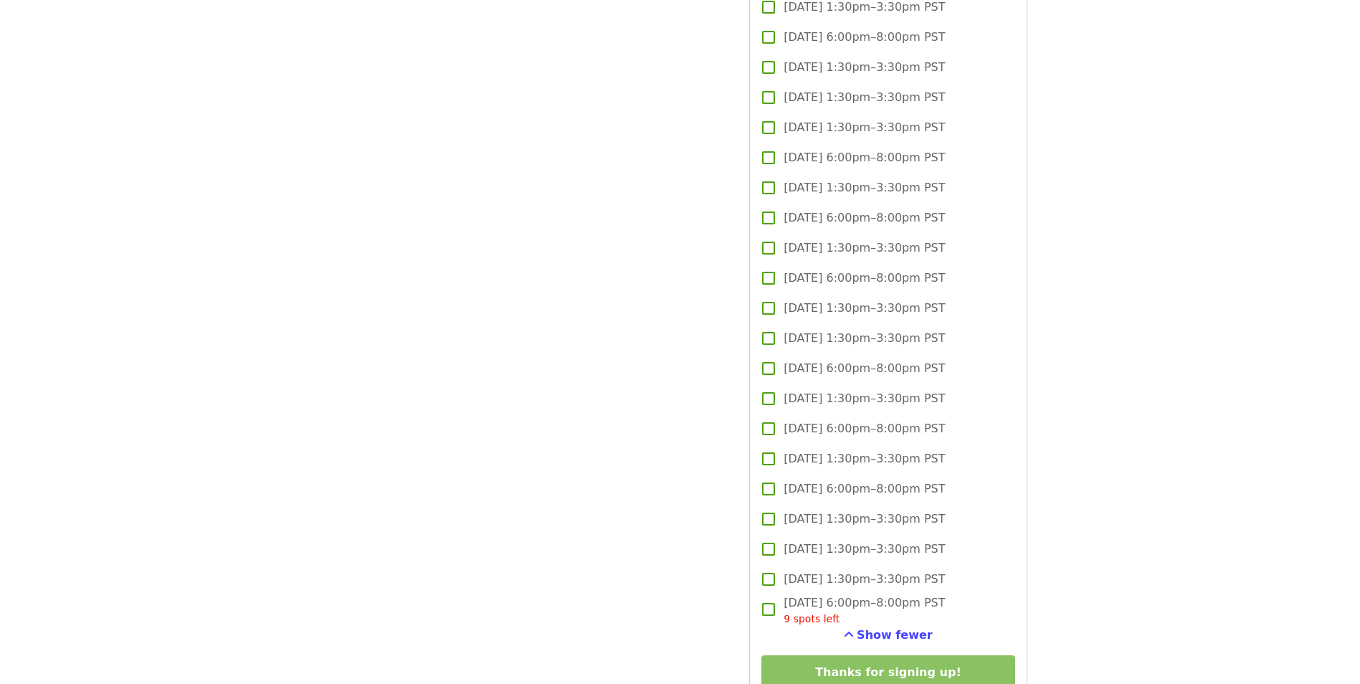
scroll to position [2294, 0]
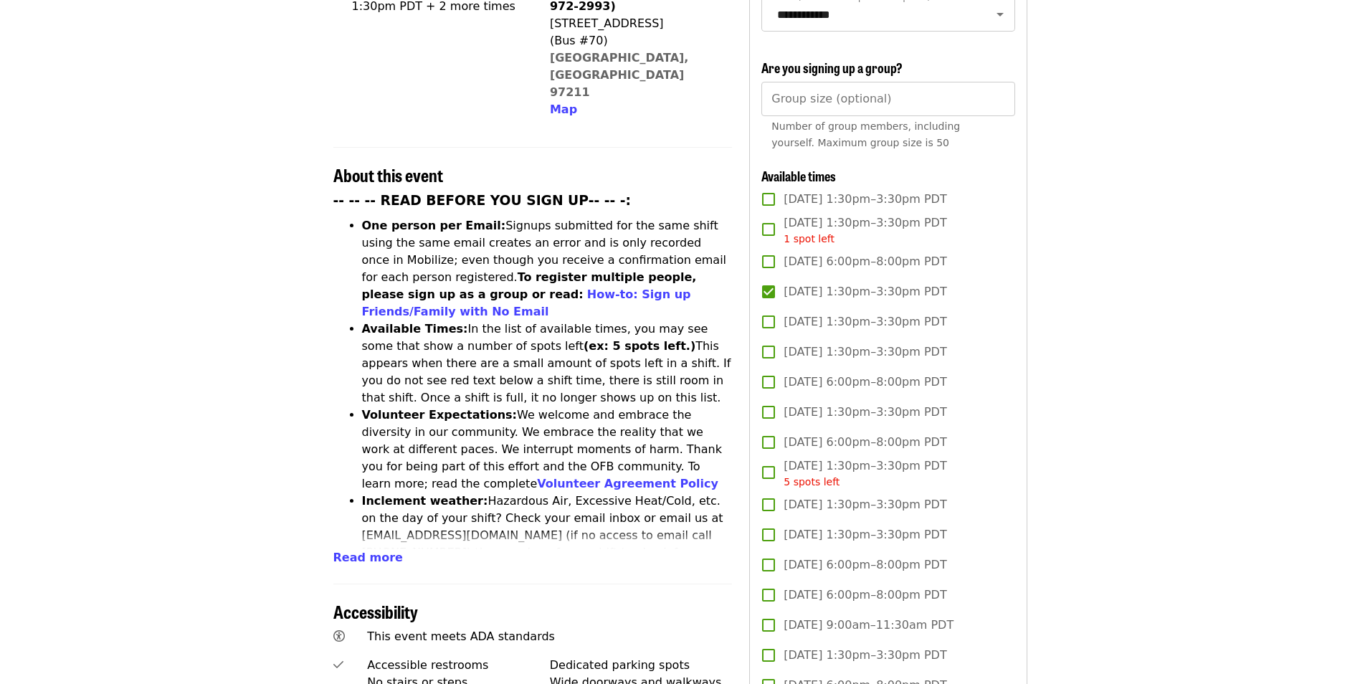
scroll to position [430, 0]
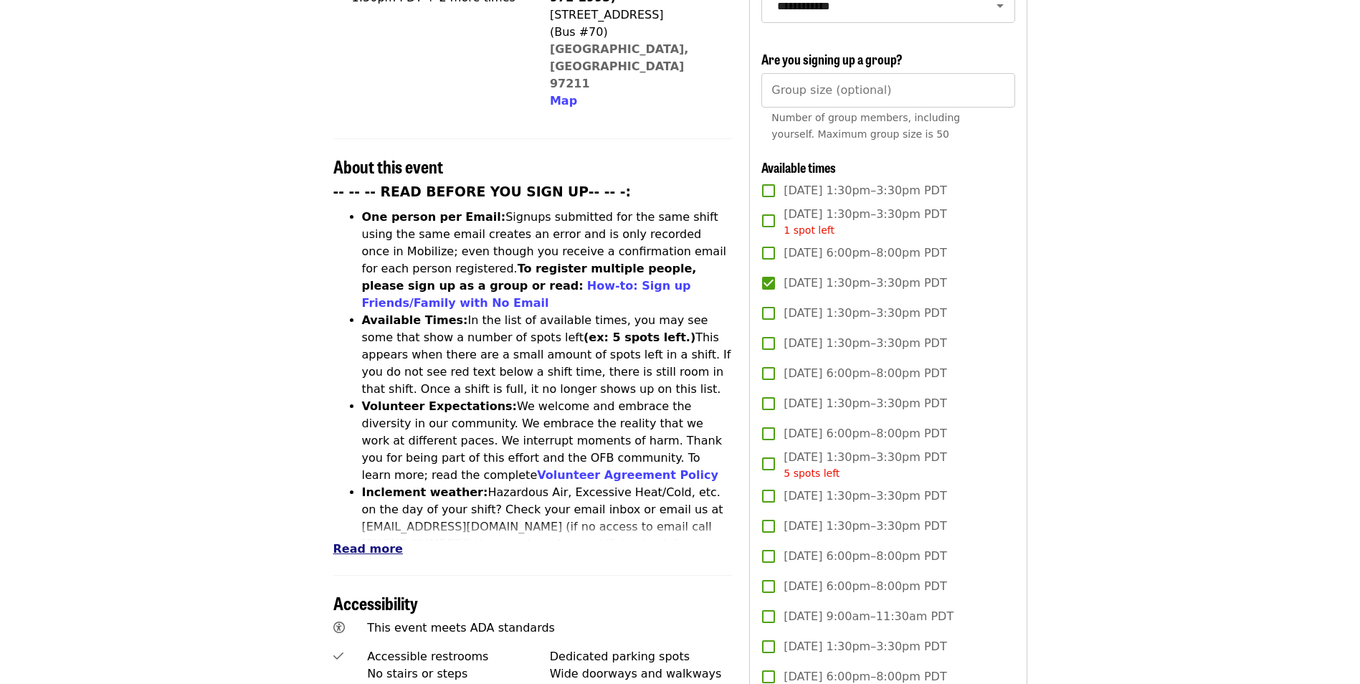
click at [363, 540] on button "Read more" at bounding box center [368, 548] width 70 height 17
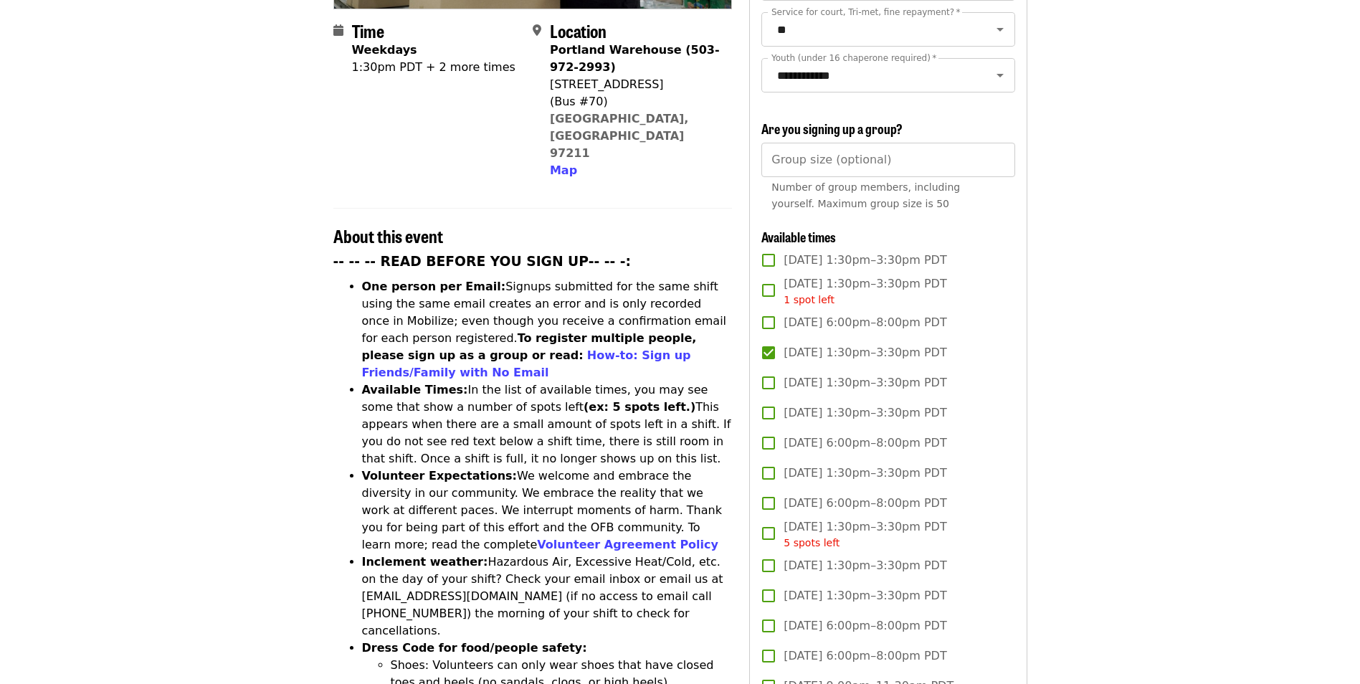
scroll to position [358, 0]
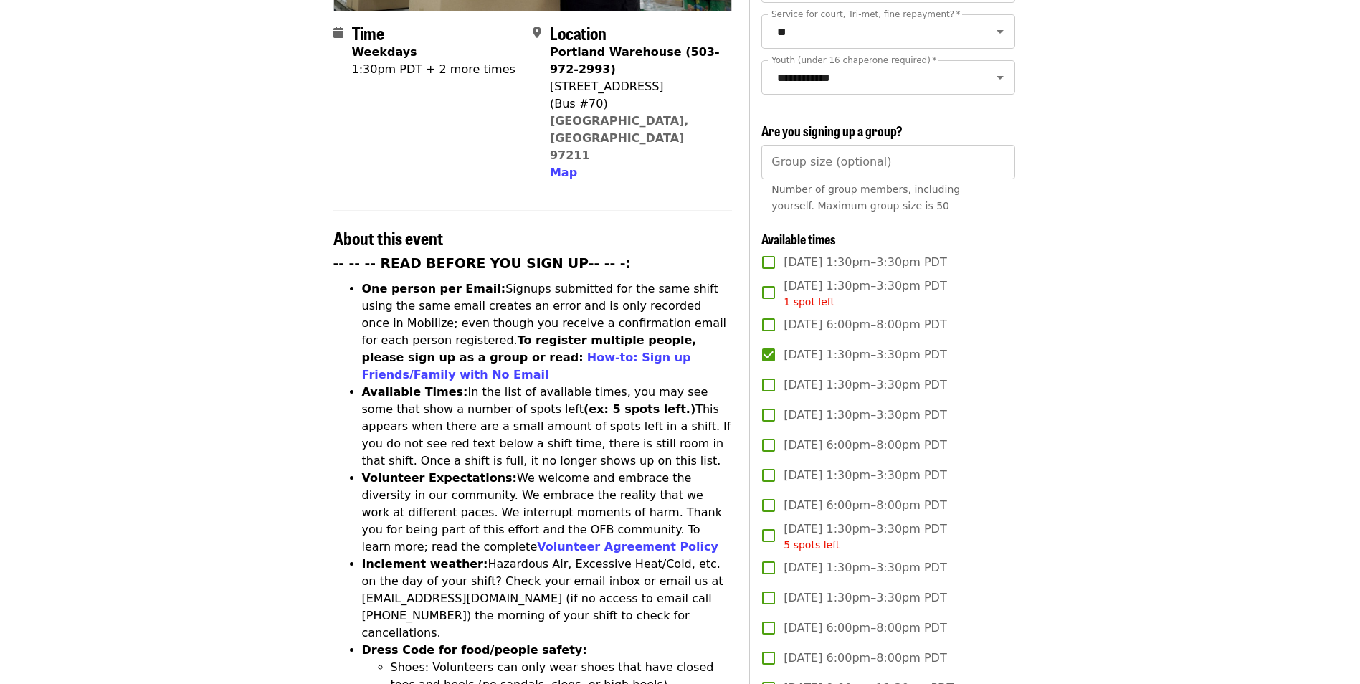
click at [410, 280] on li "One person per Email: Signups submitted for the same shift using the same email…" at bounding box center [547, 331] width 371 height 103
click at [452, 280] on li "One person per Email: Signups submitted for the same shift using the same email…" at bounding box center [547, 331] width 371 height 103
click at [504, 280] on li "One person per Email: Signups submitted for the same shift using the same email…" at bounding box center [547, 331] width 371 height 103
click at [545, 280] on li "One person per Email: Signups submitted for the same shift using the same email…" at bounding box center [547, 331] width 371 height 103
click at [588, 280] on li "One person per Email: Signups submitted for the same shift using the same email…" at bounding box center [547, 331] width 371 height 103
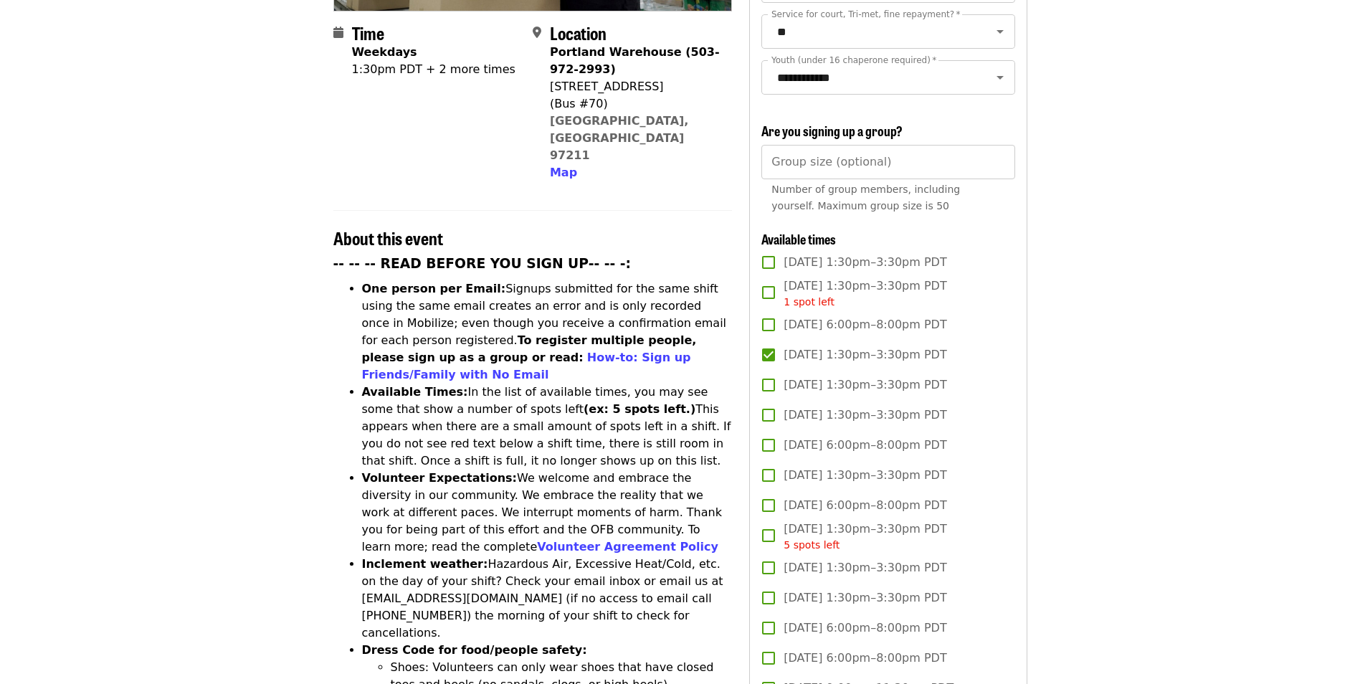
drag, startPoint x: 588, startPoint y: 244, endPoint x: 660, endPoint y: 251, distance: 72.8
click at [654, 280] on li "One person per Email: Signups submitted for the same shift using the same email…" at bounding box center [547, 331] width 371 height 103
click at [675, 280] on li "One person per Email: Signups submitted for the same shift using the same email…" at bounding box center [547, 331] width 371 height 103
click at [431, 280] on li "One person per Email: Signups submitted for the same shift using the same email…" at bounding box center [547, 331] width 371 height 103
click at [446, 280] on li "One person per Email: Signups submitted for the same shift using the same email…" at bounding box center [547, 331] width 371 height 103
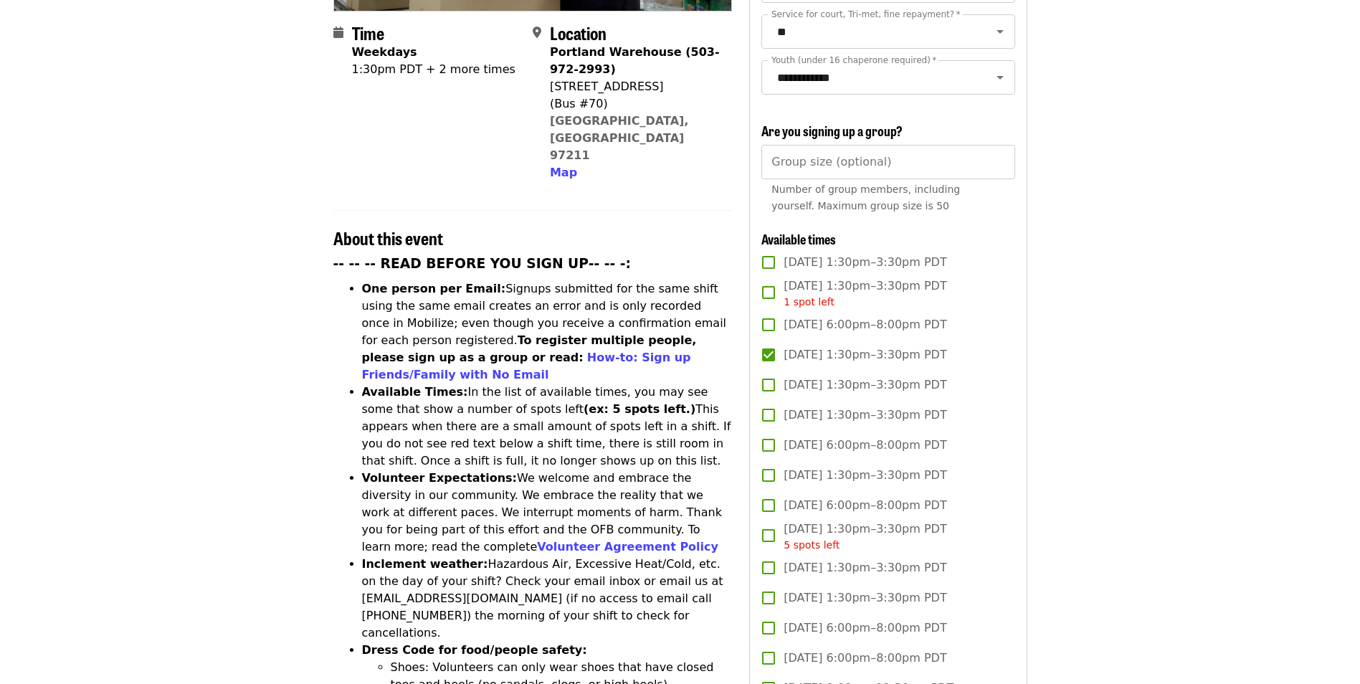
drag, startPoint x: 447, startPoint y: 261, endPoint x: 565, endPoint y: 259, distance: 118.3
click at [507, 280] on li "One person per Email: Signups submitted for the same shift using the same email…" at bounding box center [547, 331] width 371 height 103
click at [571, 280] on li "One person per Email: Signups submitted for the same shift using the same email…" at bounding box center [547, 331] width 371 height 103
click at [609, 280] on li "One person per Email: Signups submitted for the same shift using the same email…" at bounding box center [547, 331] width 371 height 103
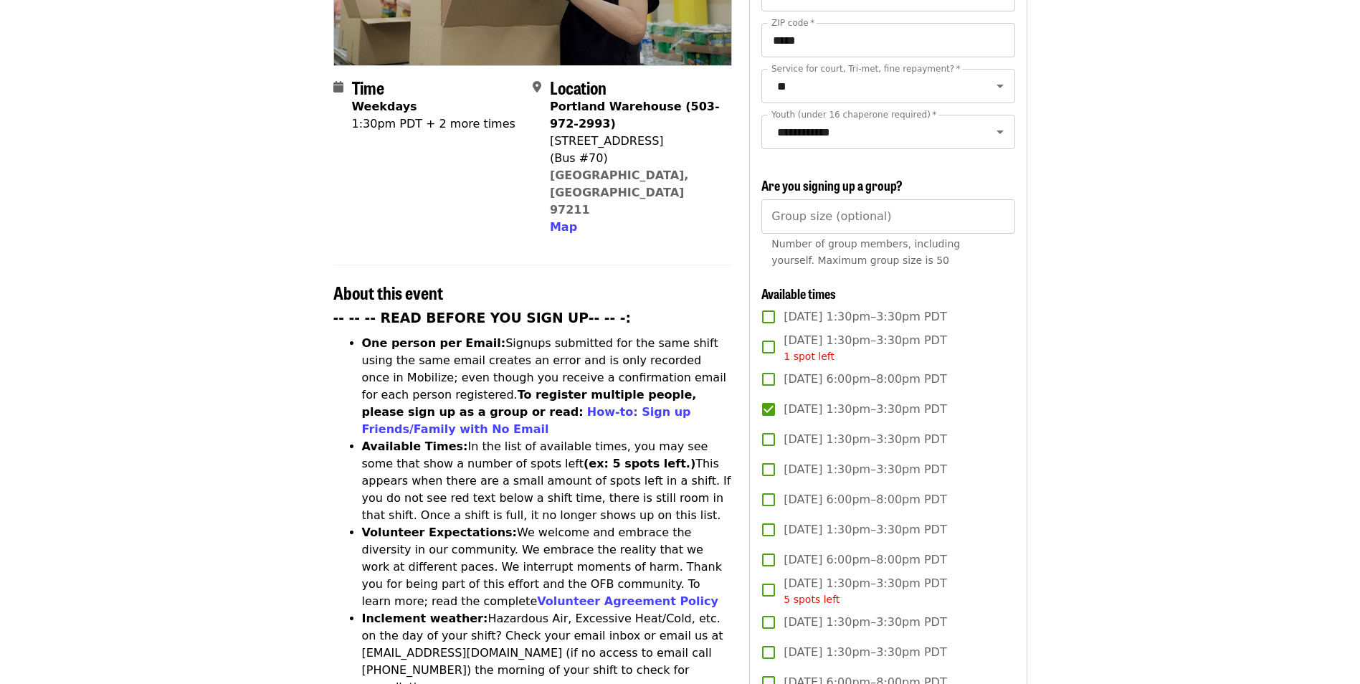
scroll to position [215, 0]
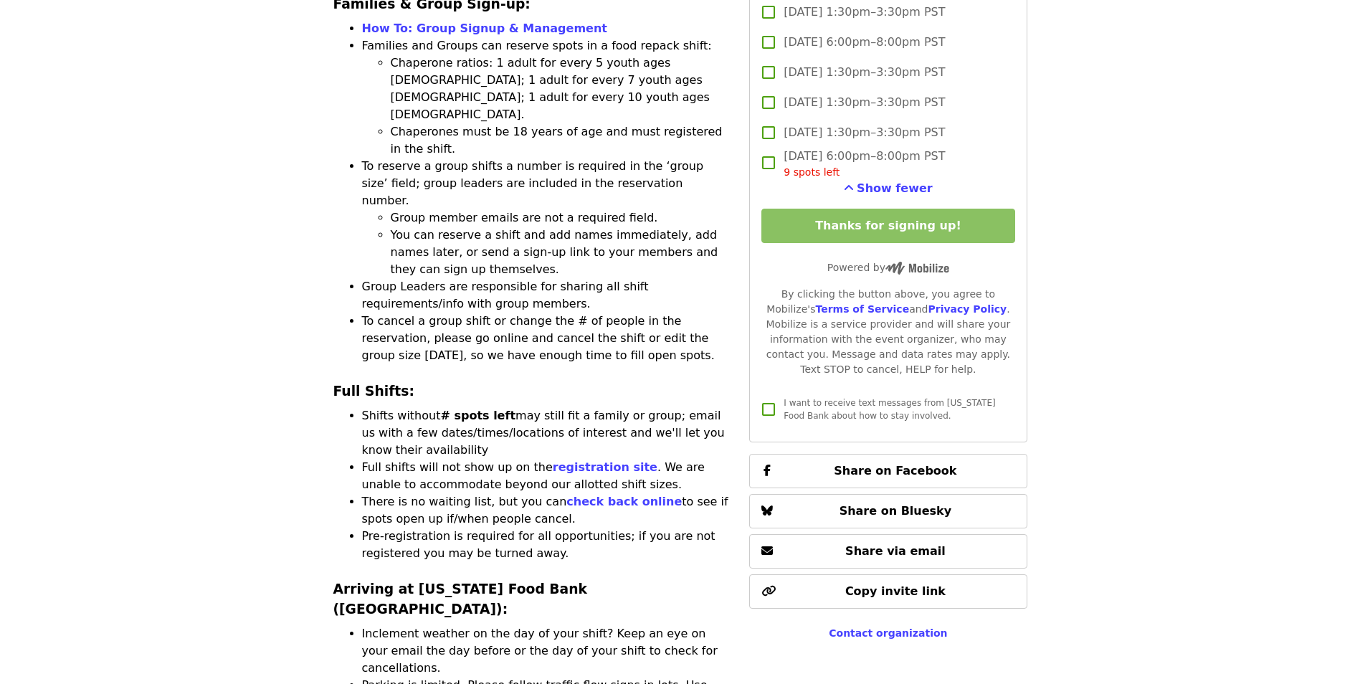
scroll to position [2437, 0]
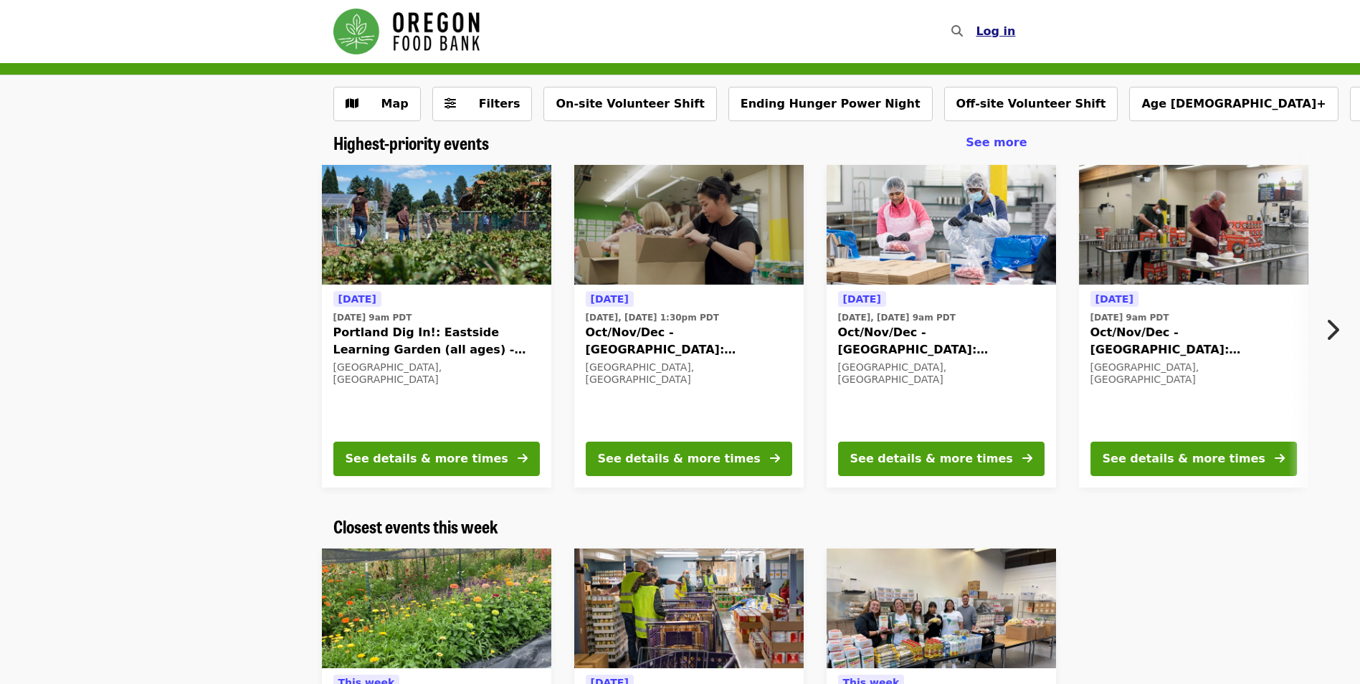
click at [996, 24] on span "Log in" at bounding box center [995, 31] width 39 height 14
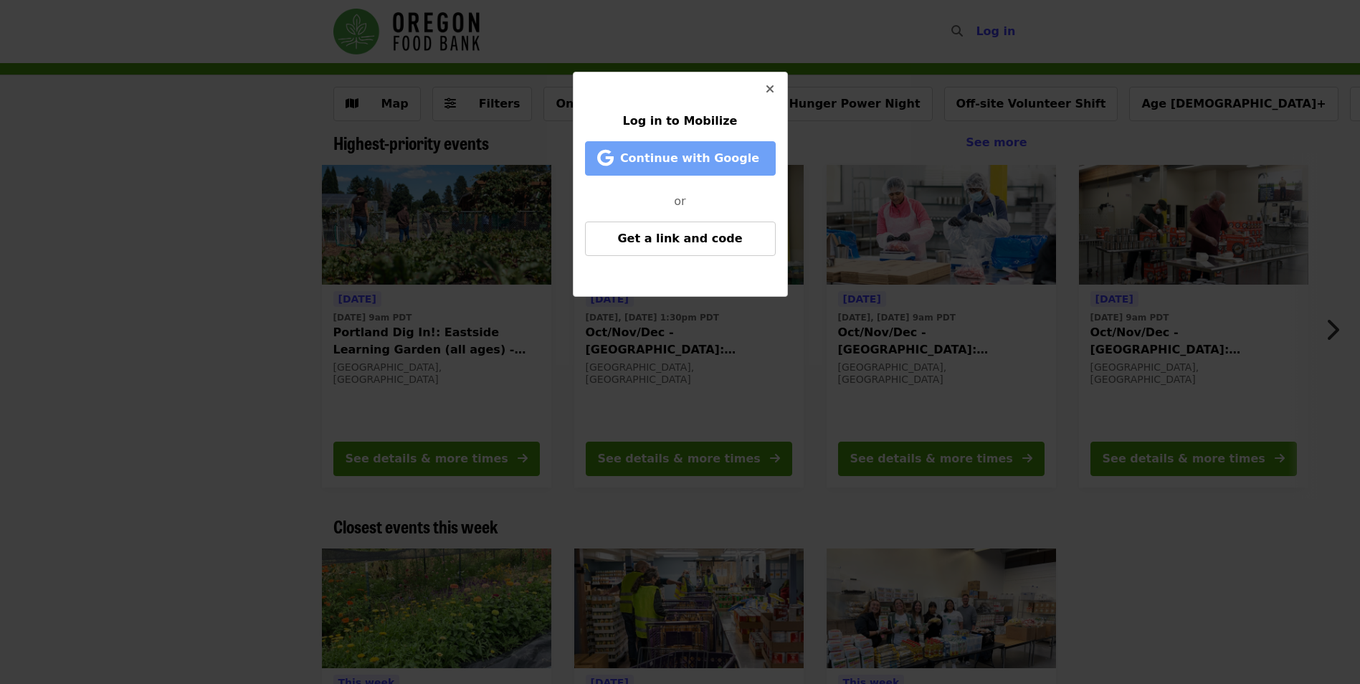
click at [721, 156] on span "Continue with Google" at bounding box center [689, 158] width 139 height 14
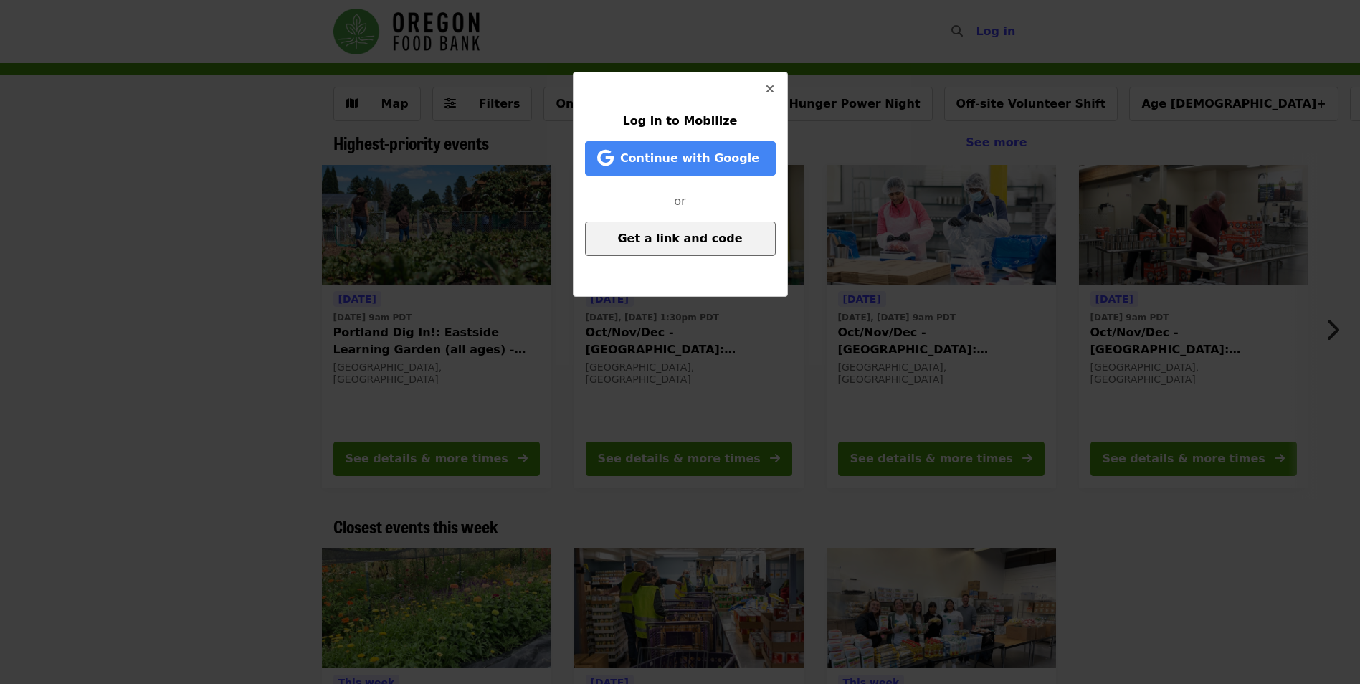
click at [642, 234] on span "Get a link and code" at bounding box center [679, 239] width 125 height 14
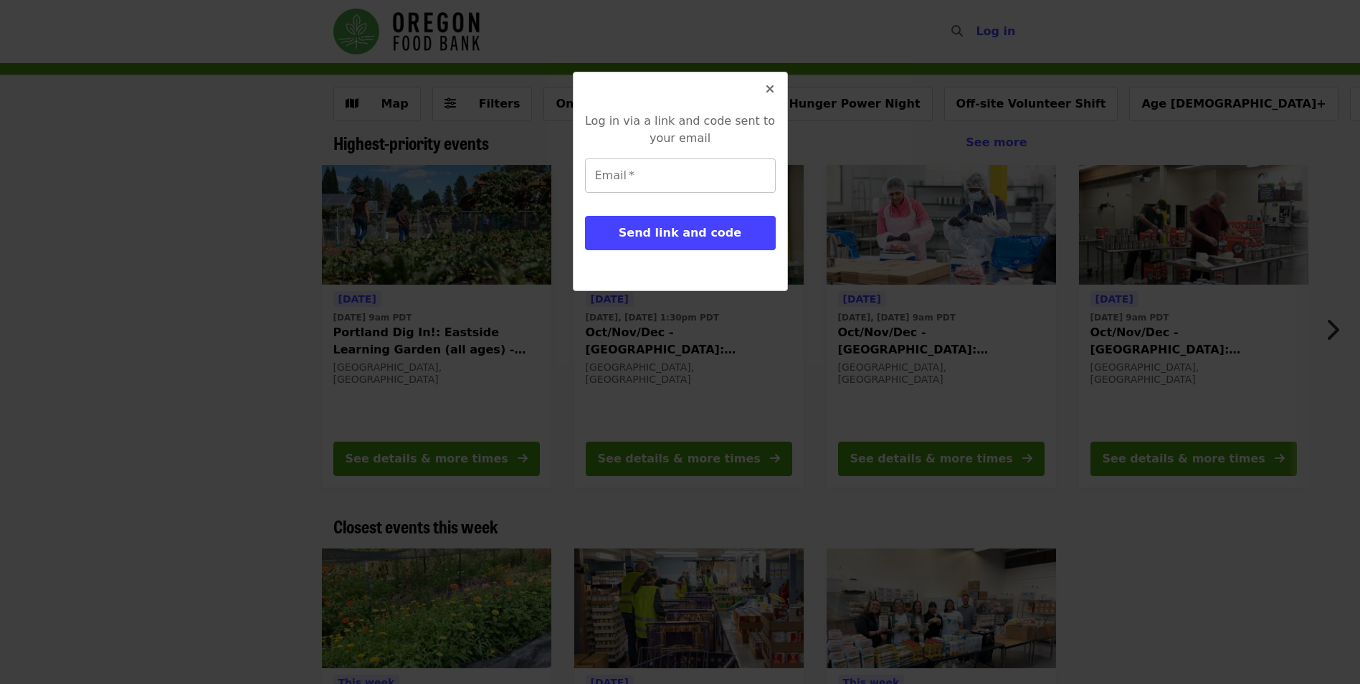
click at [659, 178] on input "Email   *" at bounding box center [680, 175] width 191 height 34
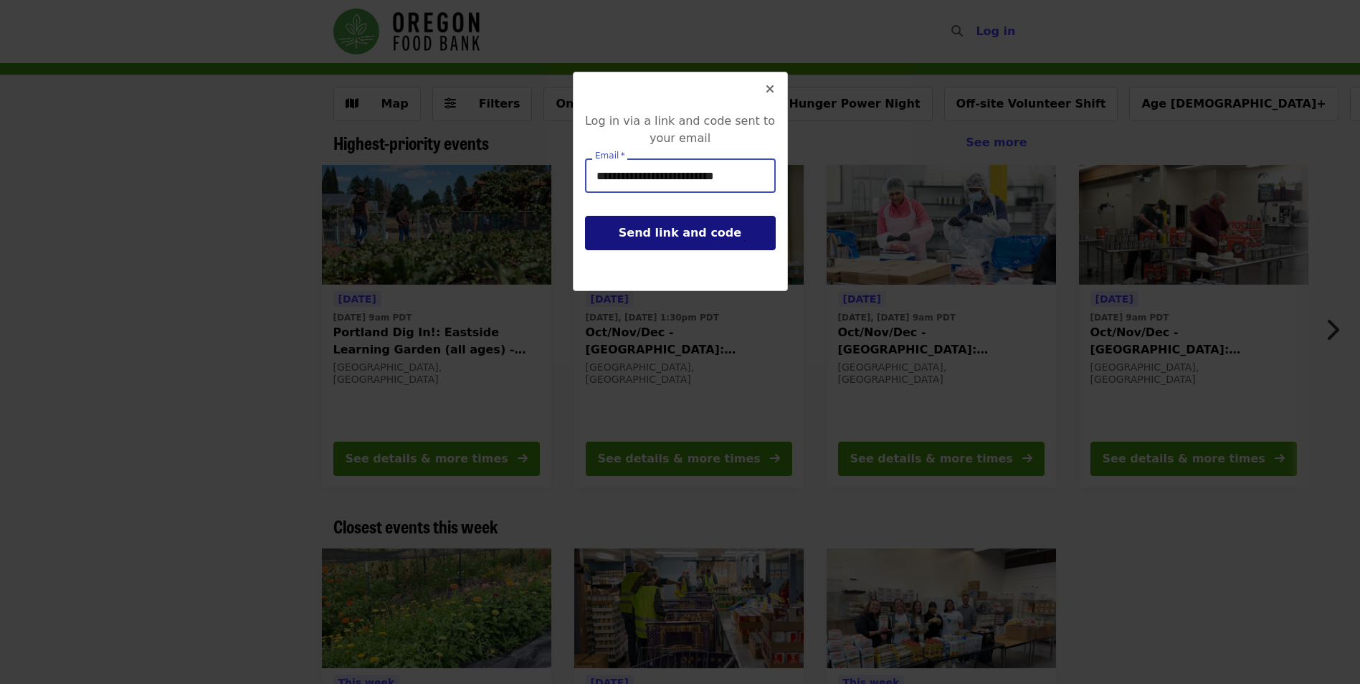
type input "**********"
click at [720, 231] on span "Send link and code" at bounding box center [680, 233] width 123 height 14
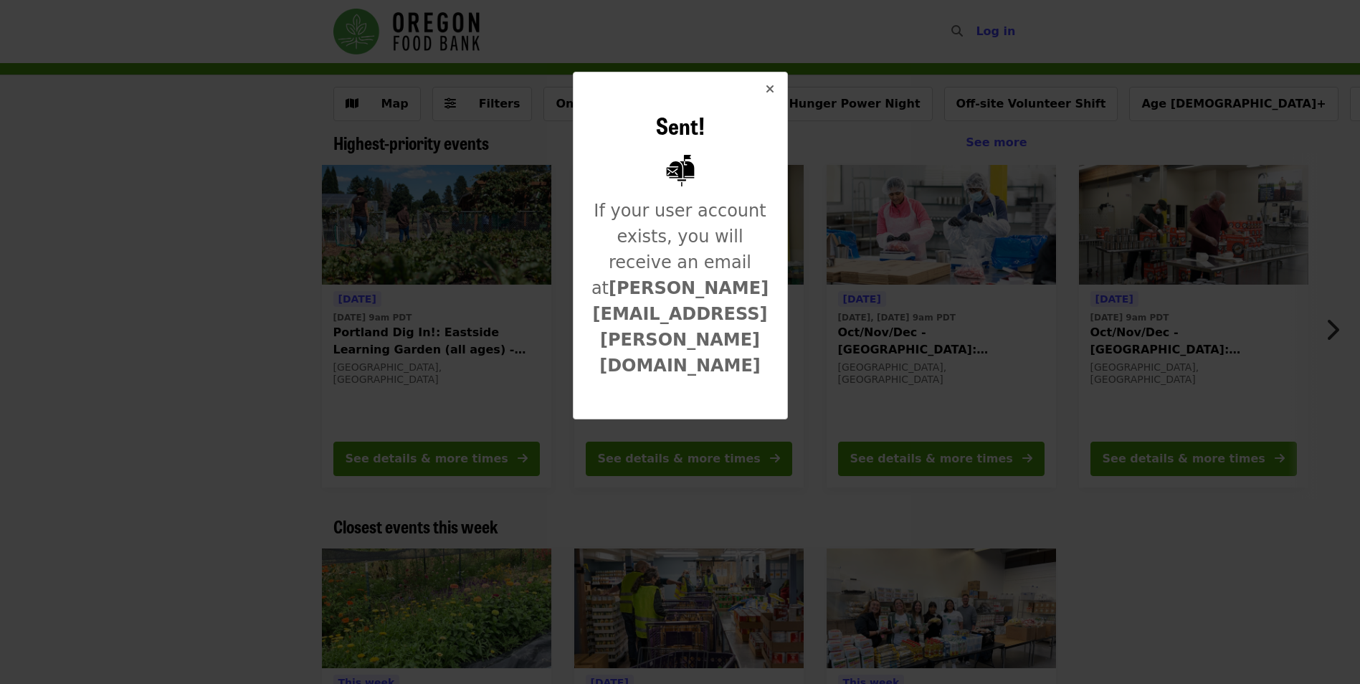
click at [772, 91] on icon "times icon" at bounding box center [770, 89] width 9 height 14
